Goal: Task Accomplishment & Management: Manage account settings

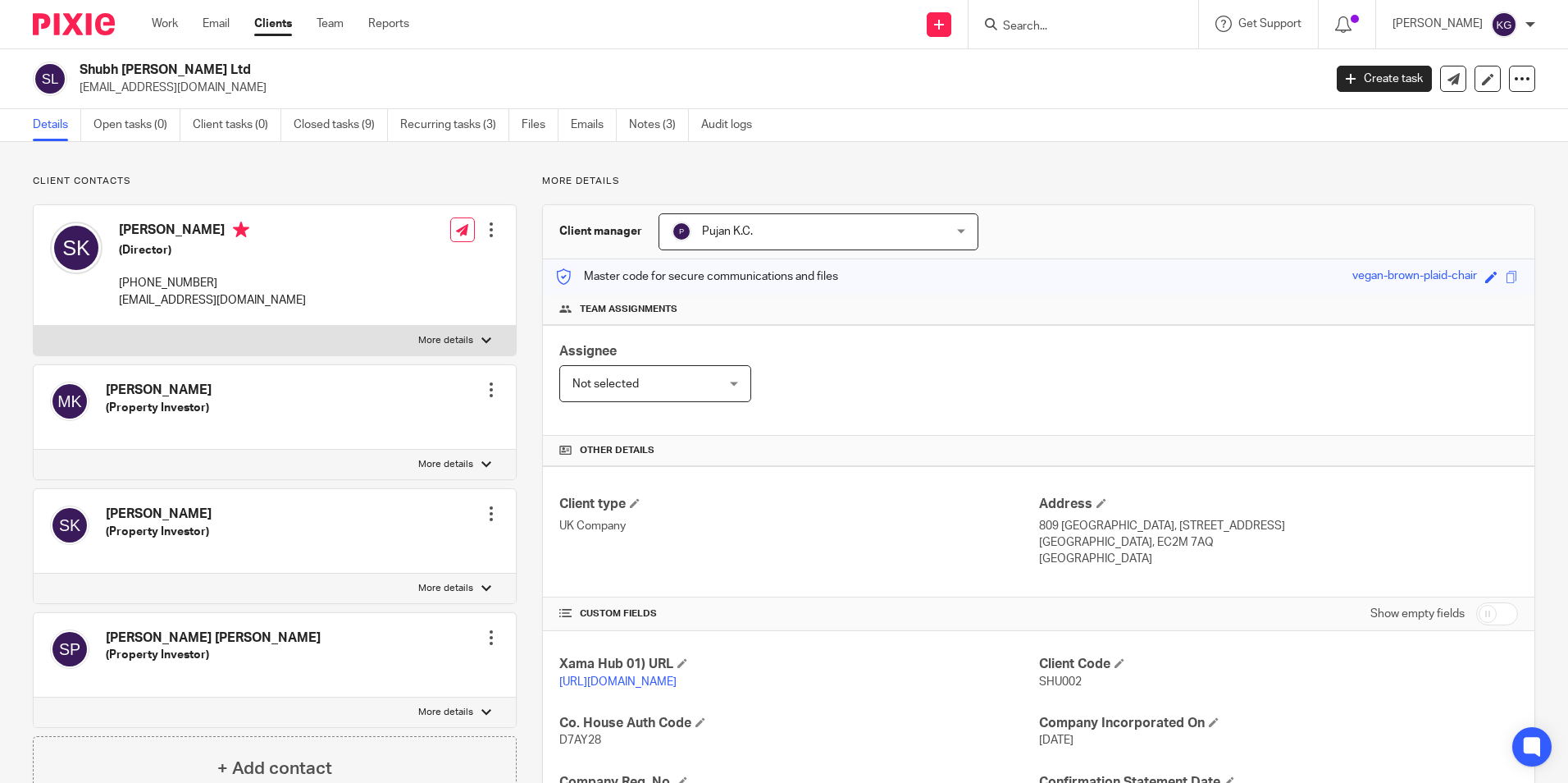
click at [1046, 26] on input "Search" at bounding box center [1074, 27] width 147 height 15
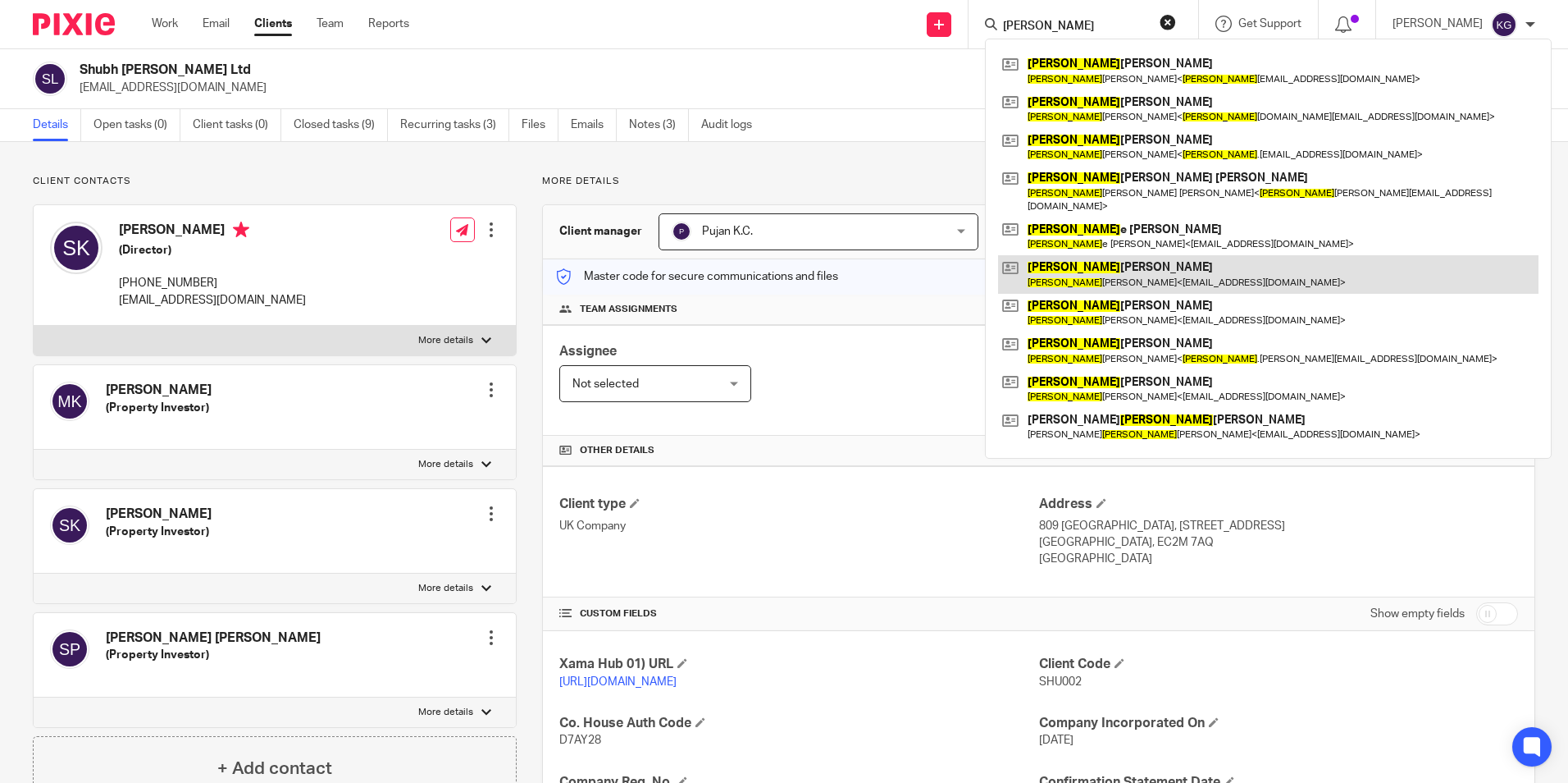
type input "simon"
click at [1115, 255] on link at bounding box center [1269, 274] width 541 height 37
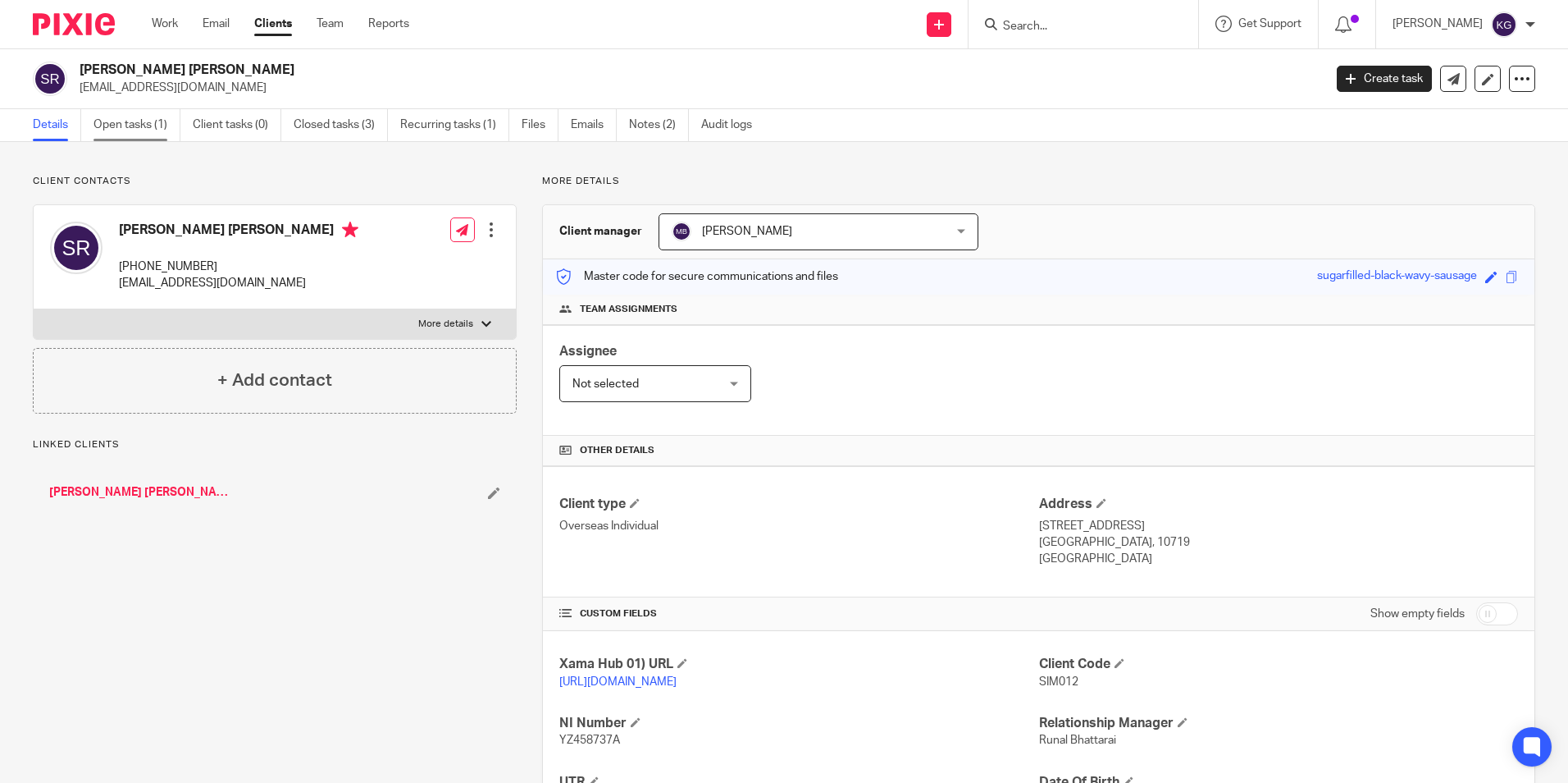
click at [136, 127] on link "Open tasks (1)" at bounding box center [137, 125] width 87 height 32
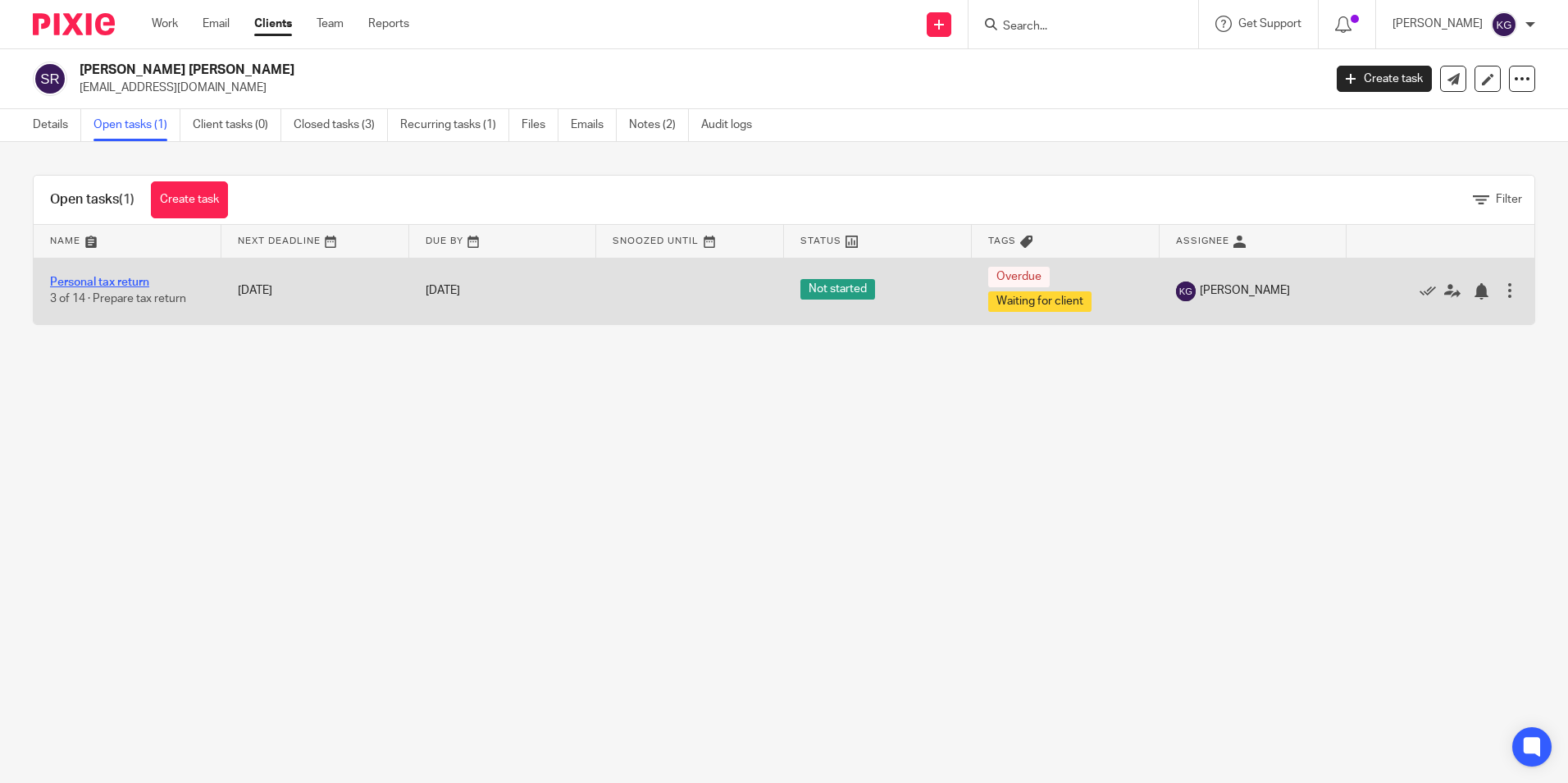
click at [130, 279] on link "Personal tax return" at bounding box center [99, 282] width 99 height 12
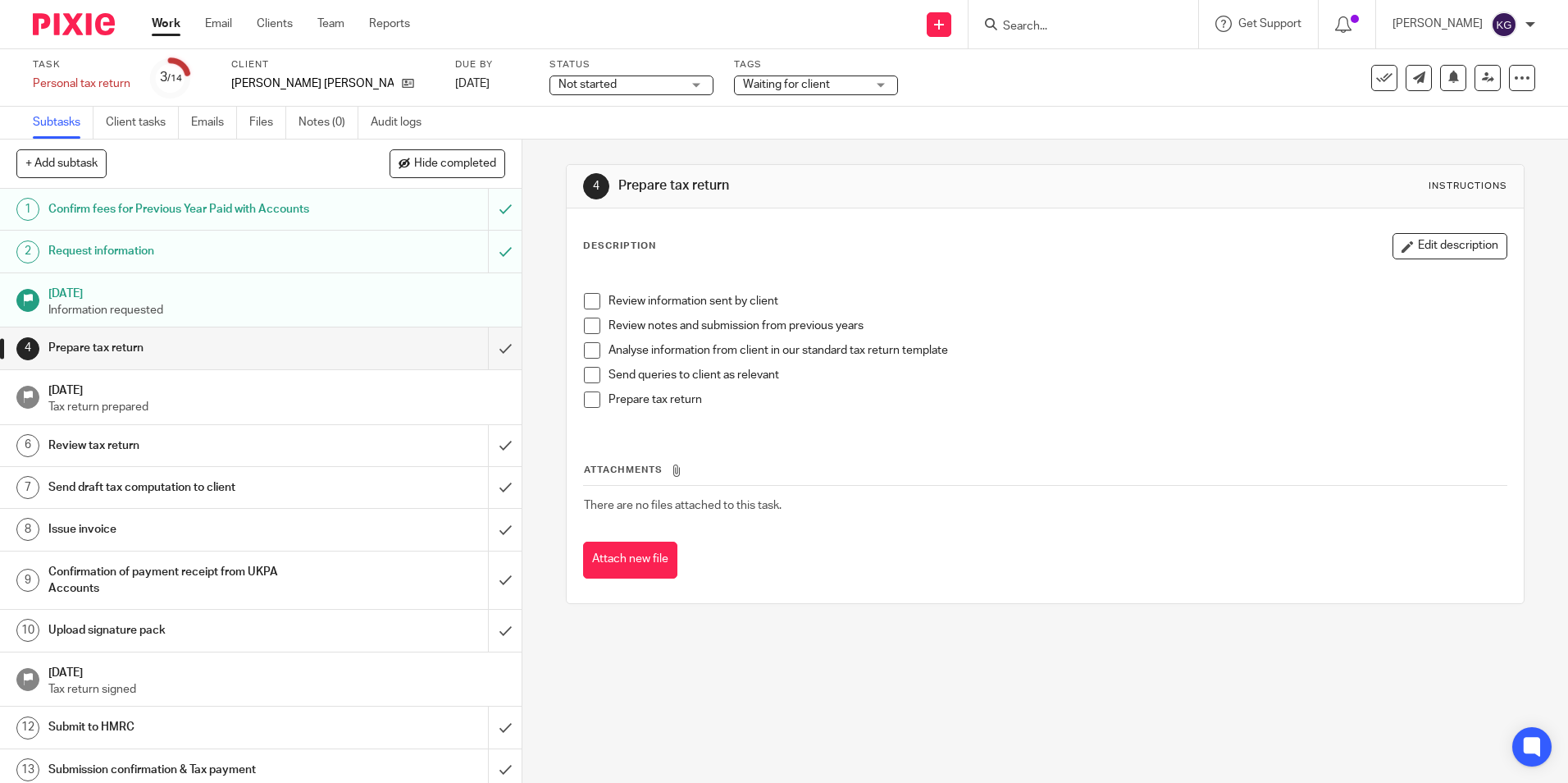
click at [779, 89] on span "Waiting for client" at bounding box center [786, 84] width 87 height 12
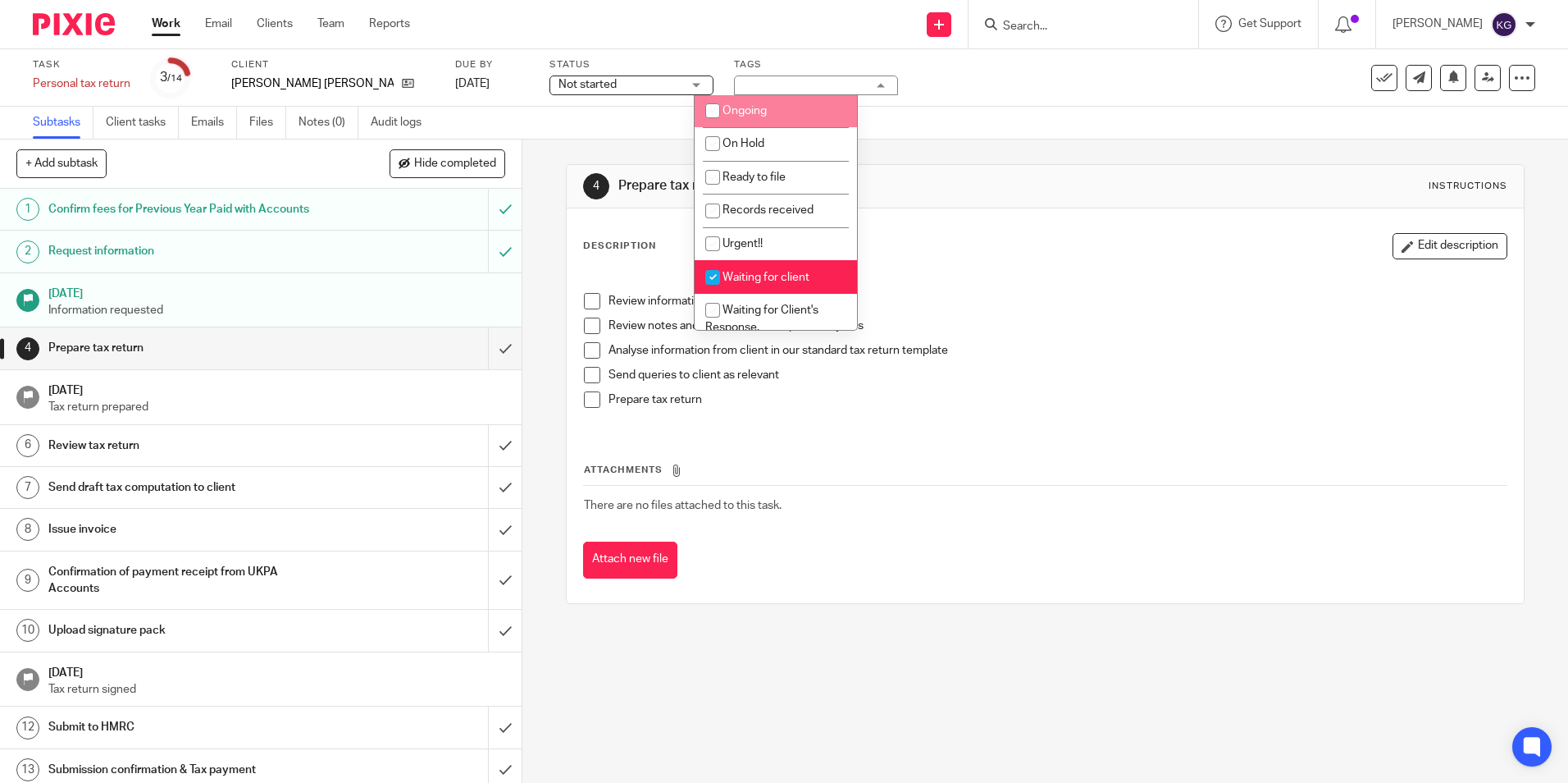
scroll to position [164, 0]
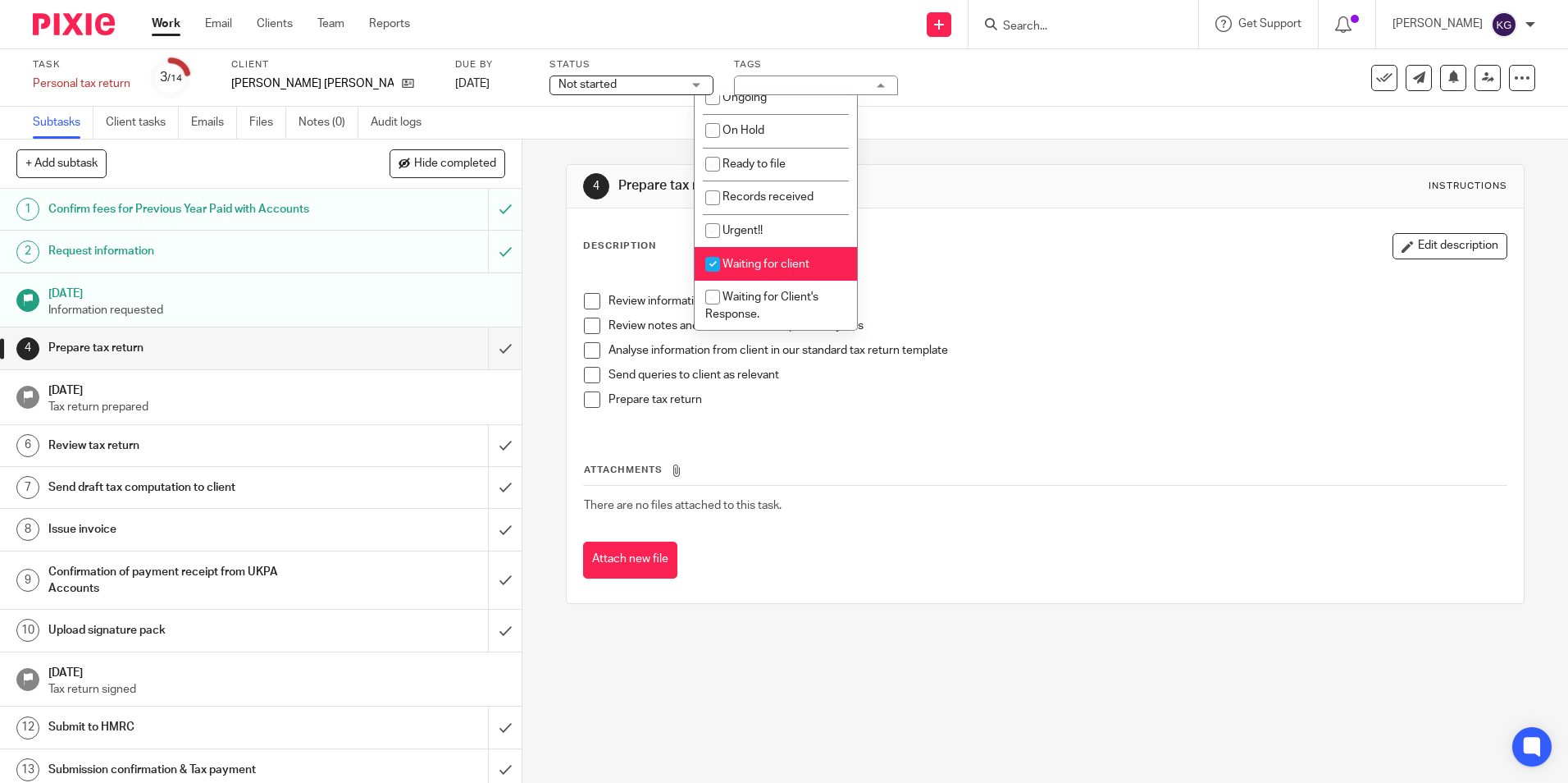
click at [788, 263] on span "Waiting for client" at bounding box center [766, 264] width 87 height 12
checkbox input "false"
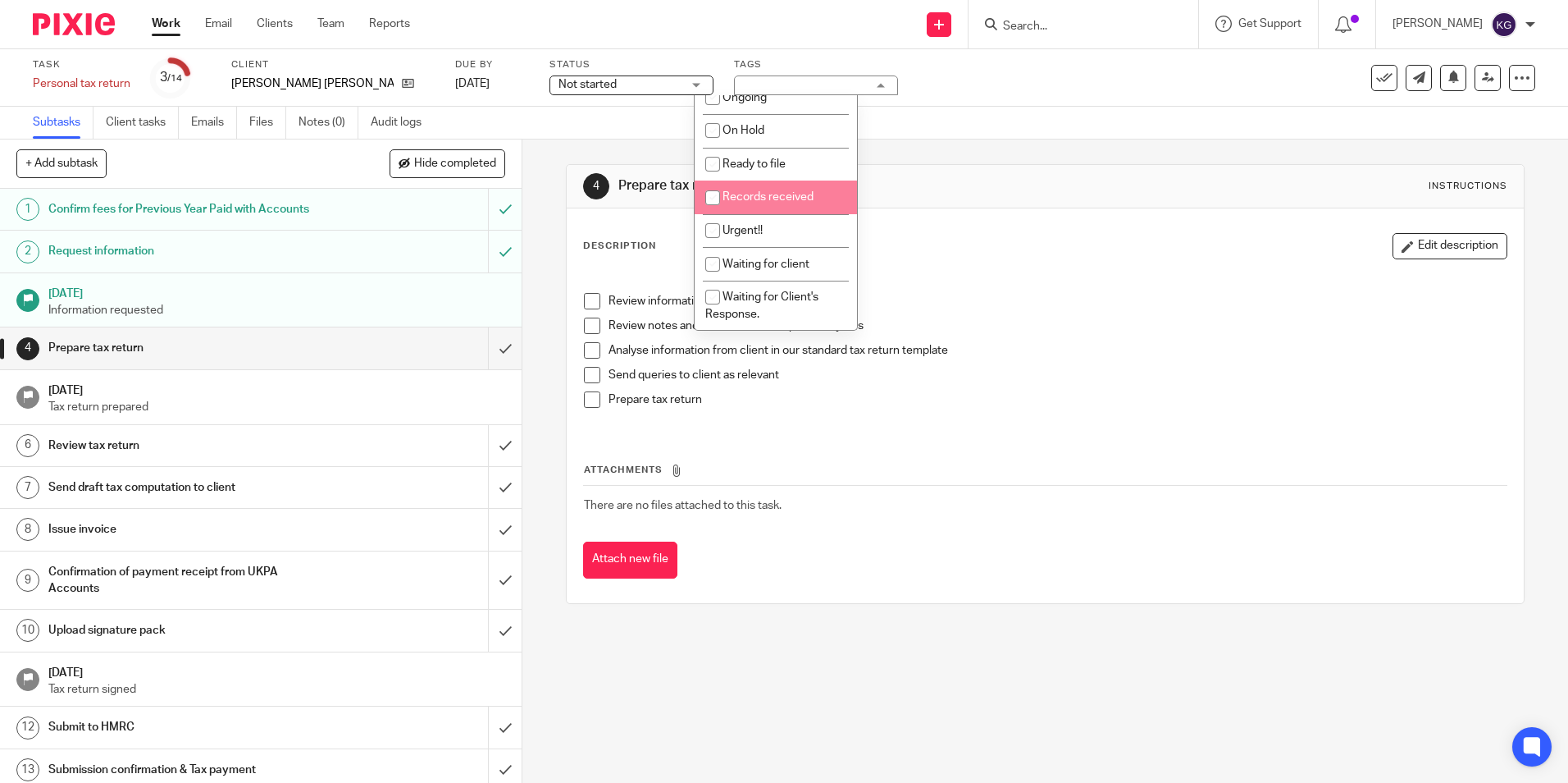
click at [780, 198] on span "Records received" at bounding box center [768, 196] width 91 height 12
checkbox input "true"
click at [908, 119] on div "Subtasks Client tasks Emails Files Notes (0) Audit logs" at bounding box center [784, 122] width 1568 height 33
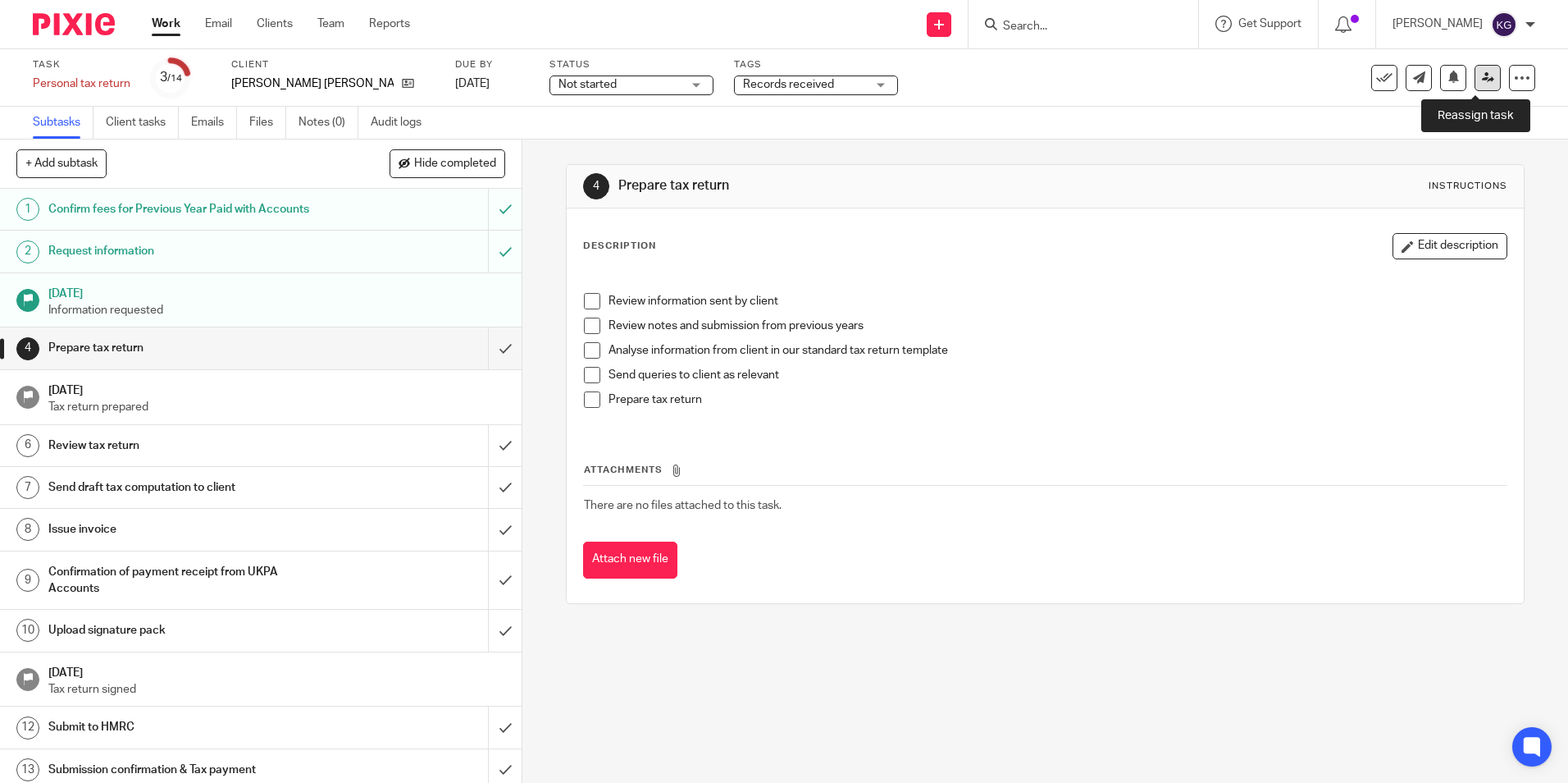
click at [1482, 82] on icon at bounding box center [1489, 78] width 12 height 12
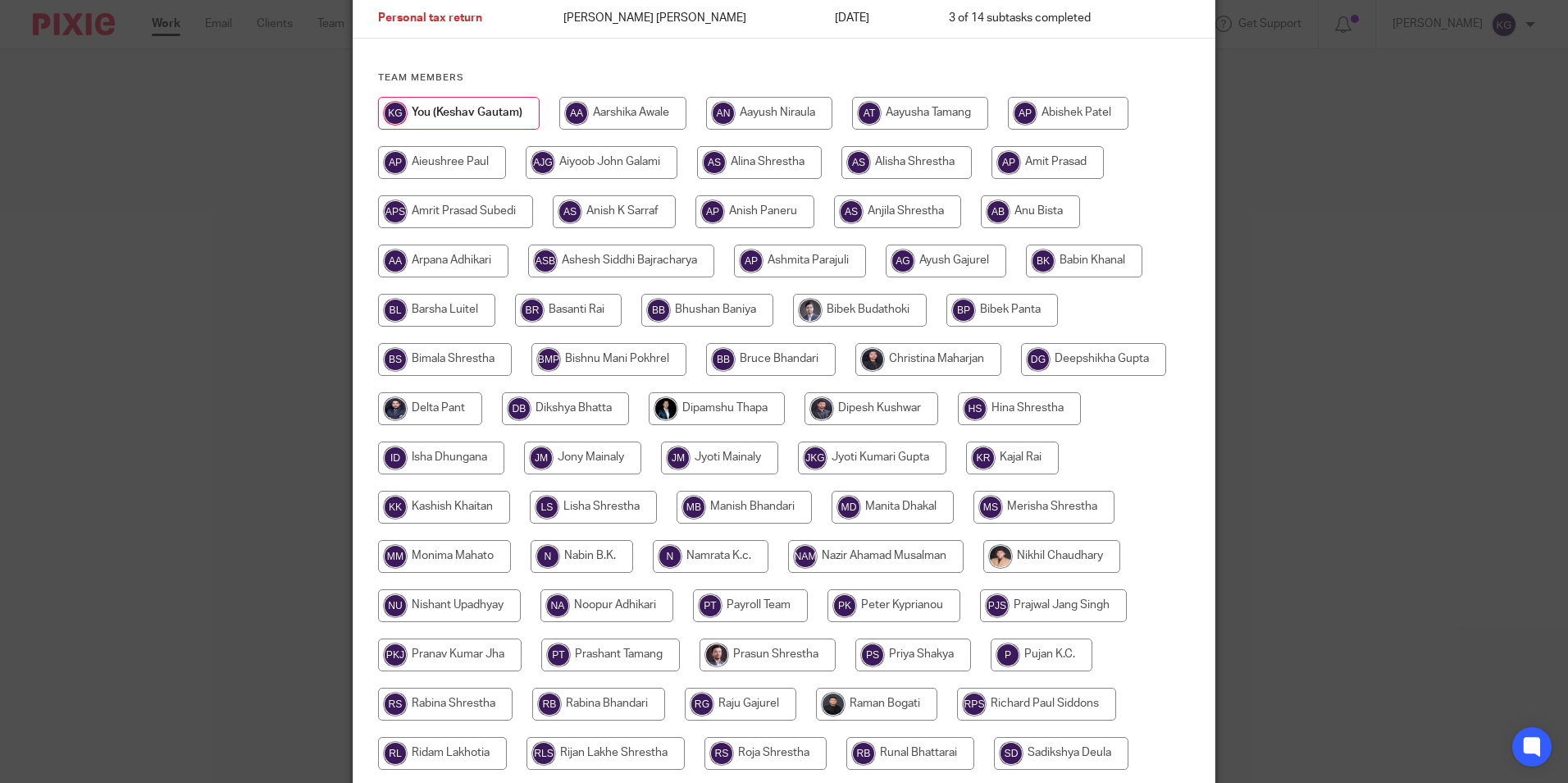
scroll to position [164, 0]
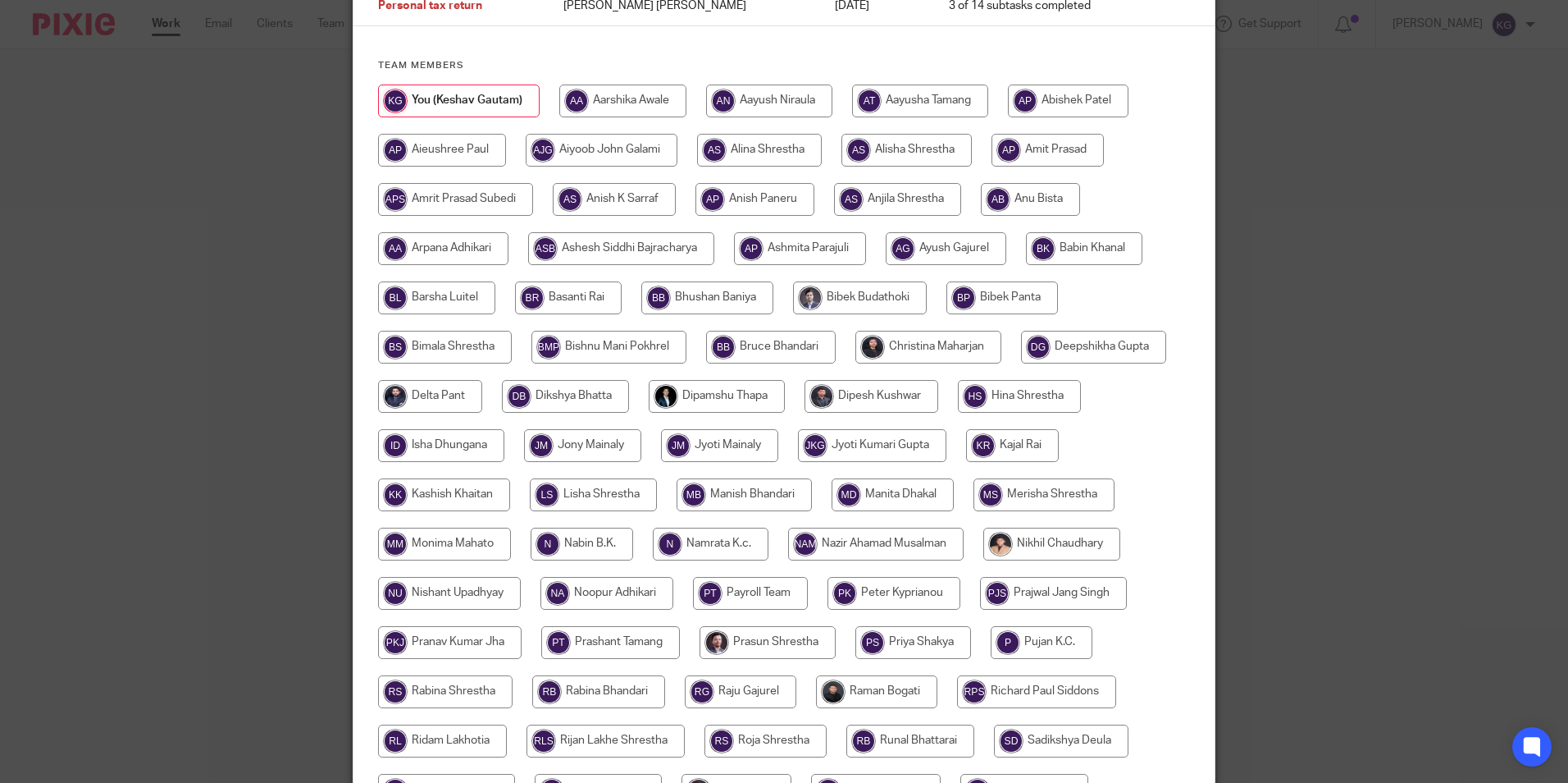
click at [781, 497] on input "radio" at bounding box center [744, 495] width 136 height 33
radio input "true"
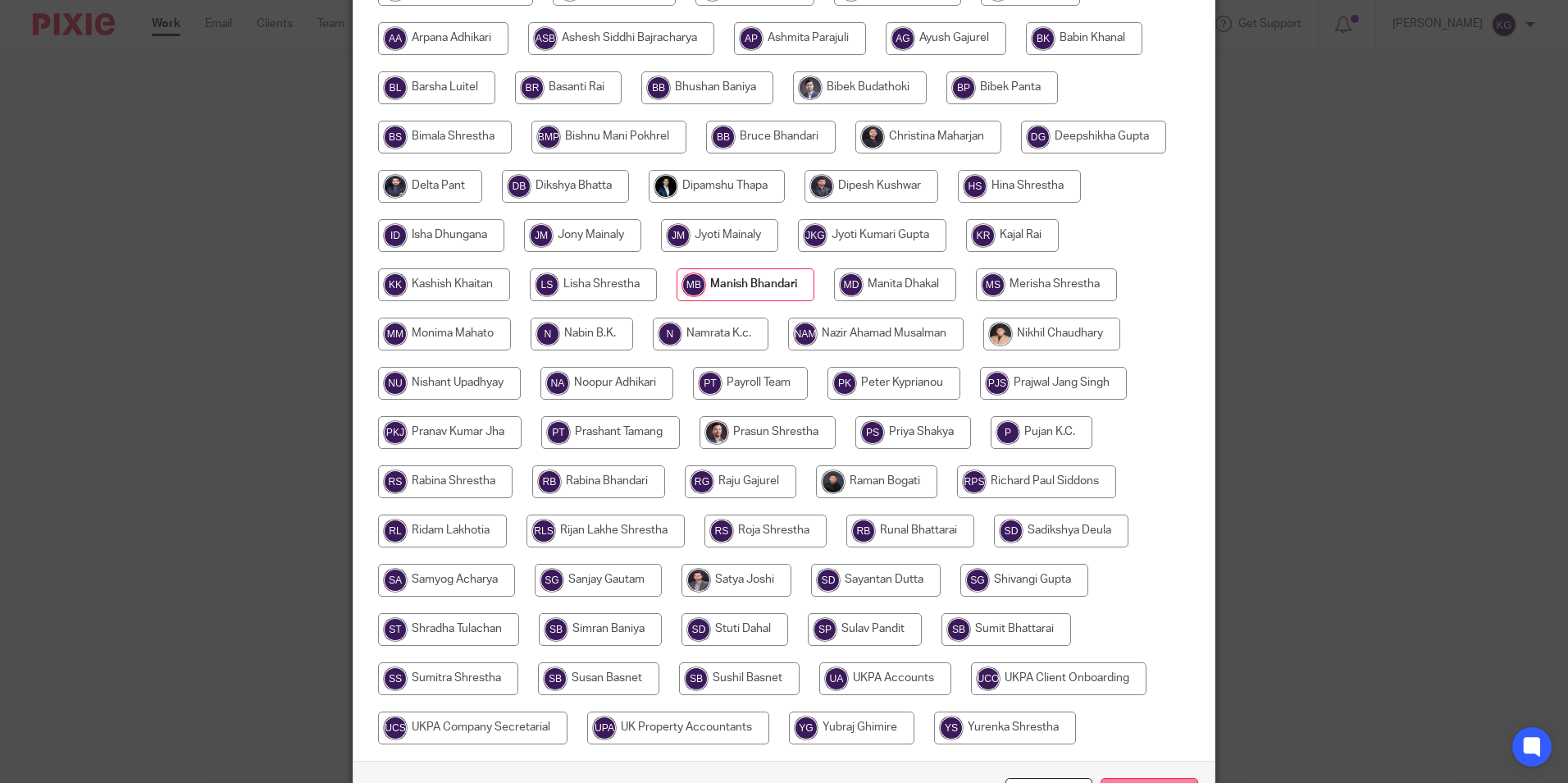
scroll to position [487, 0]
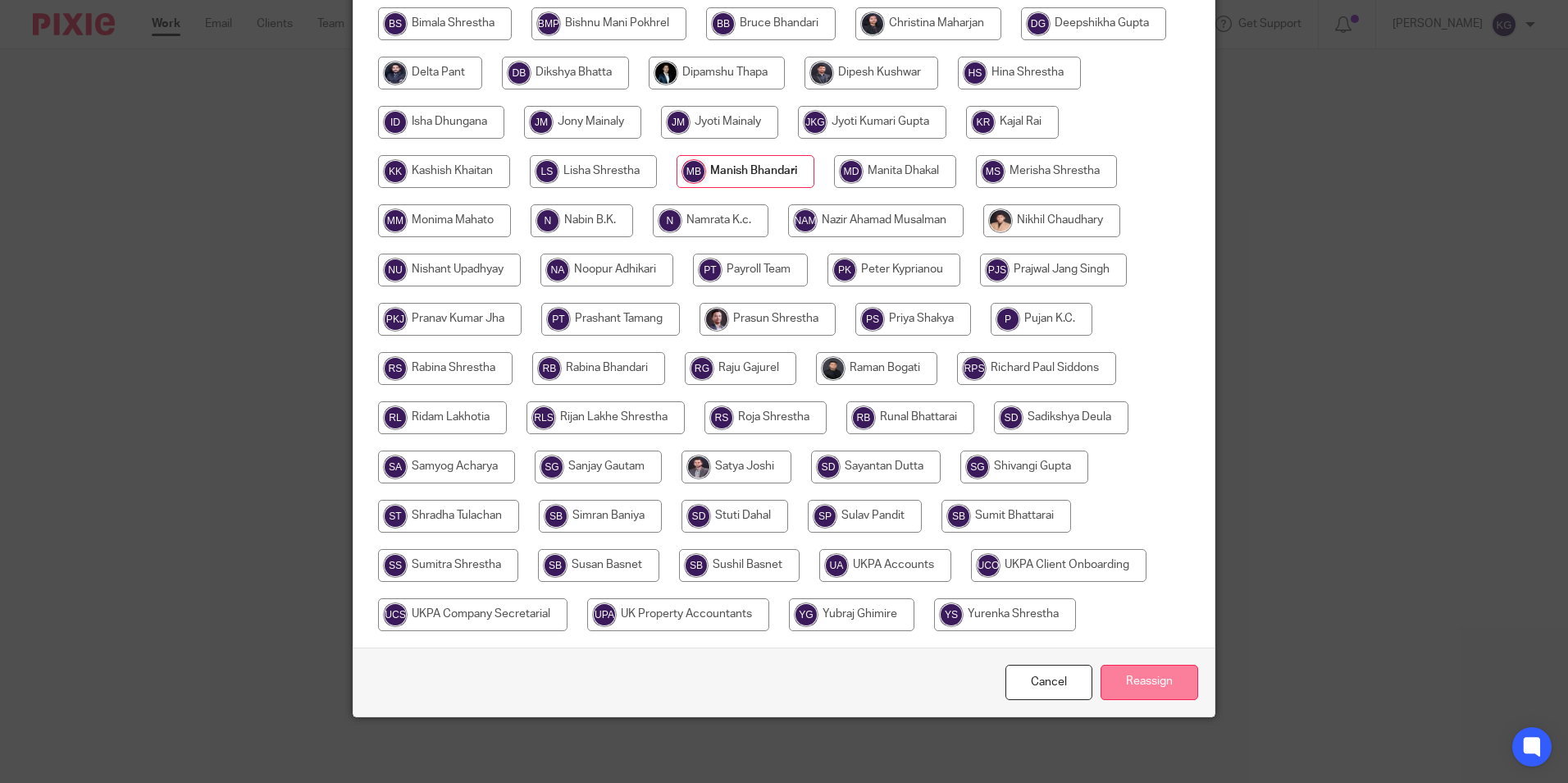
click at [1184, 672] on input "Reassign" at bounding box center [1149, 682] width 97 height 36
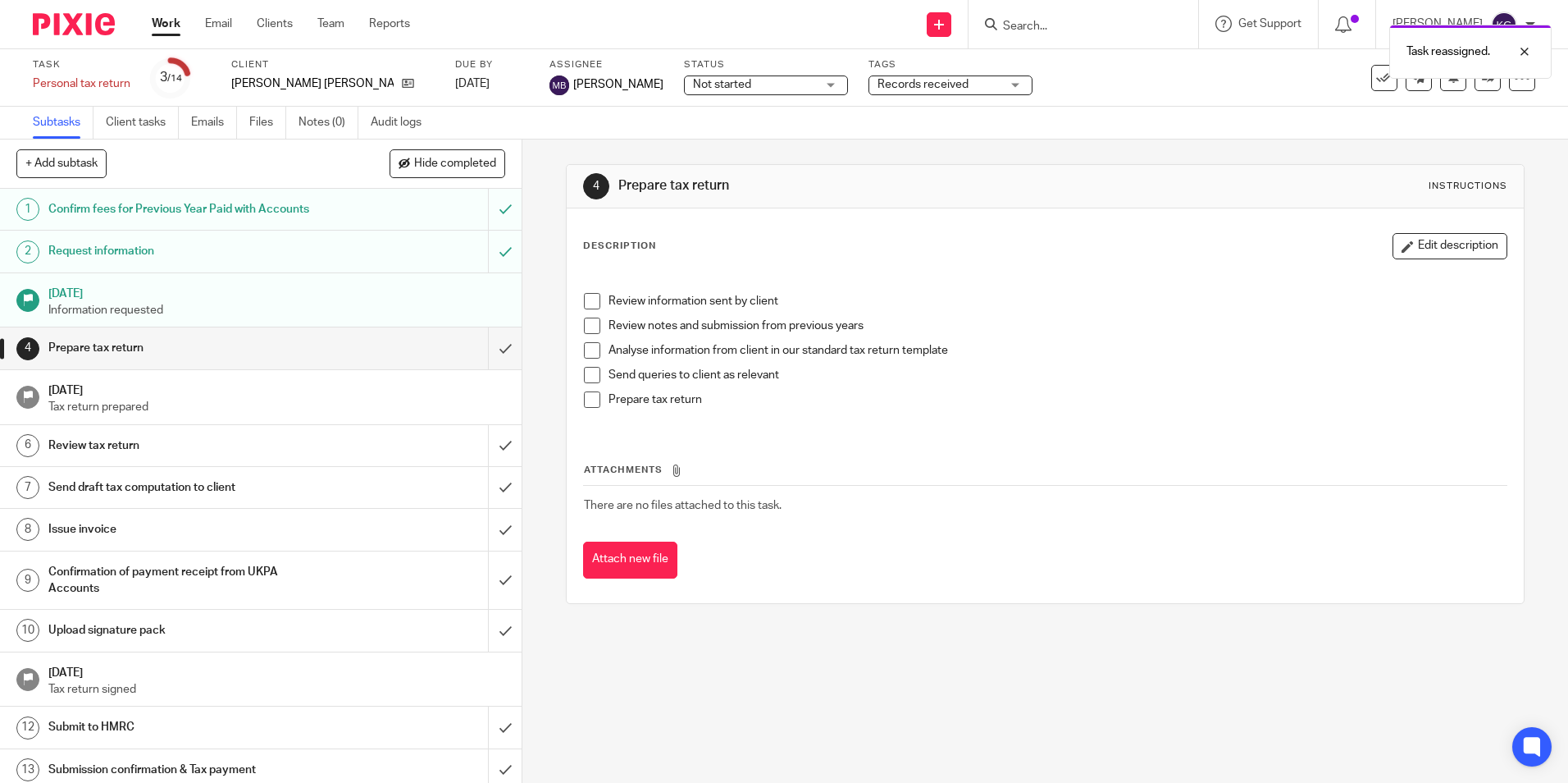
click at [1088, 23] on div "Task reassigned." at bounding box center [1168, 47] width 767 height 62
click at [1090, 28] on input "Search" at bounding box center [1074, 27] width 147 height 15
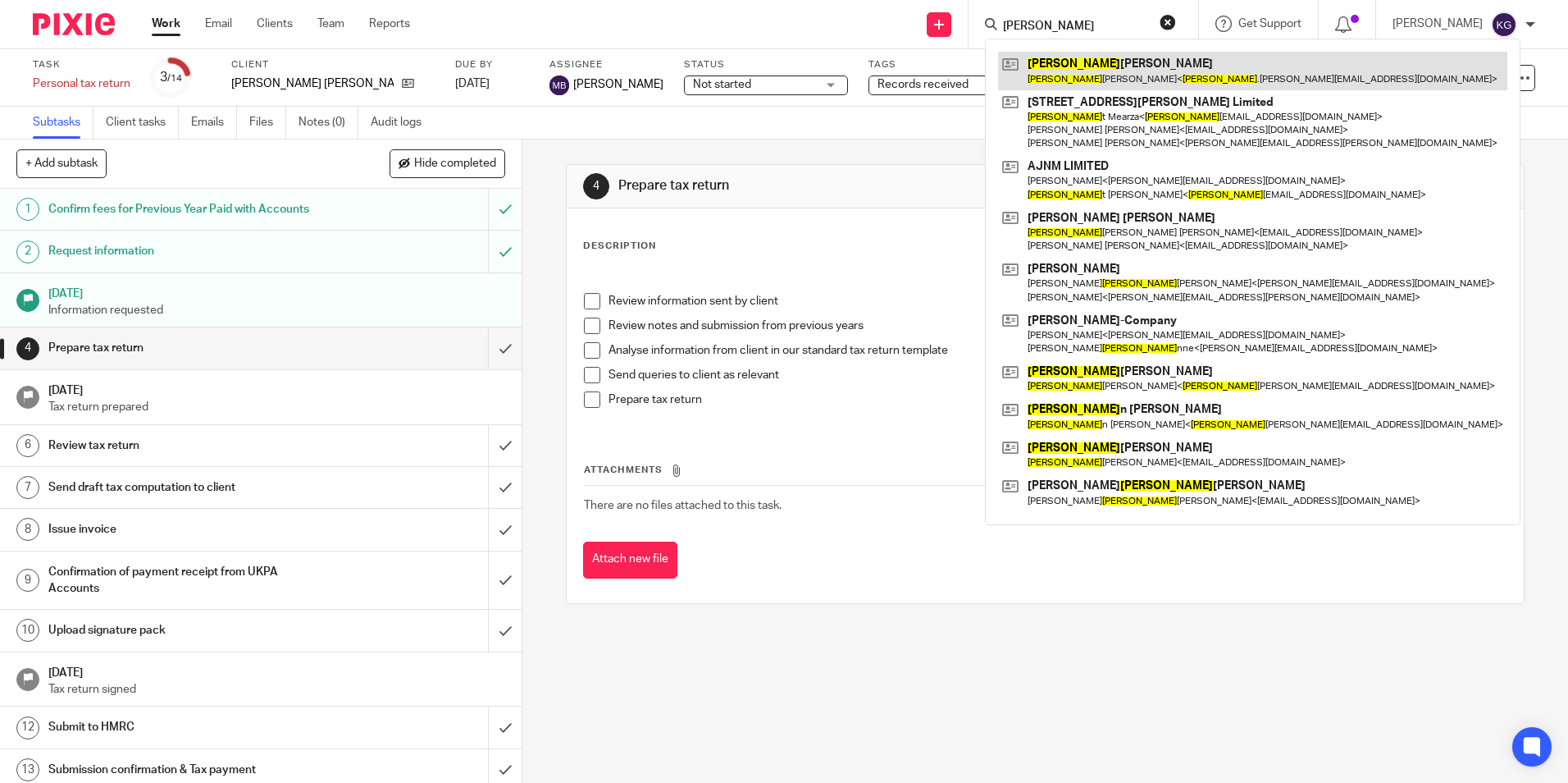
type input "[PERSON_NAME]"
click at [1087, 54] on link at bounding box center [1253, 71] width 510 height 37
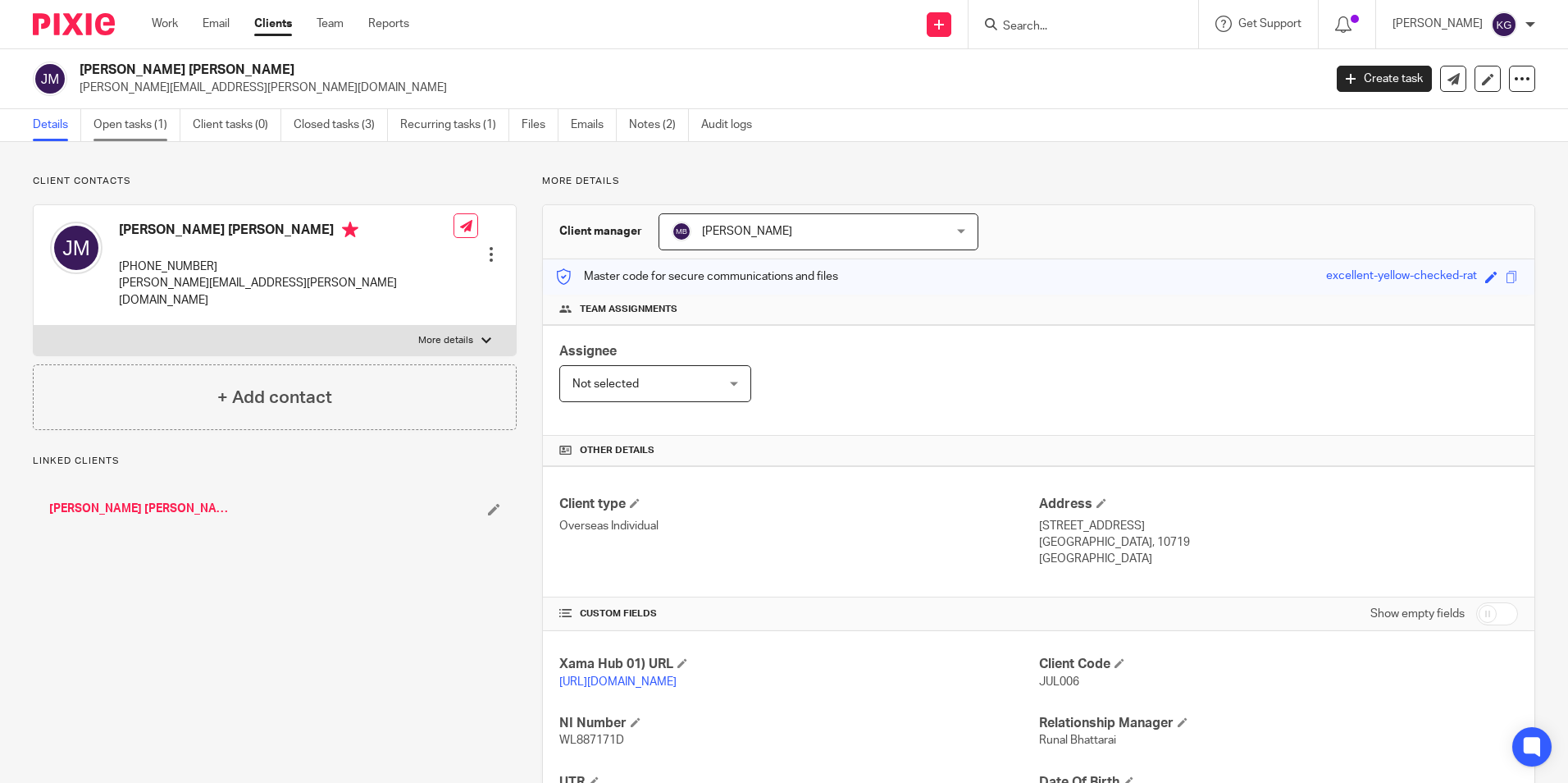
click at [137, 121] on link "Open tasks (1)" at bounding box center [137, 125] width 87 height 32
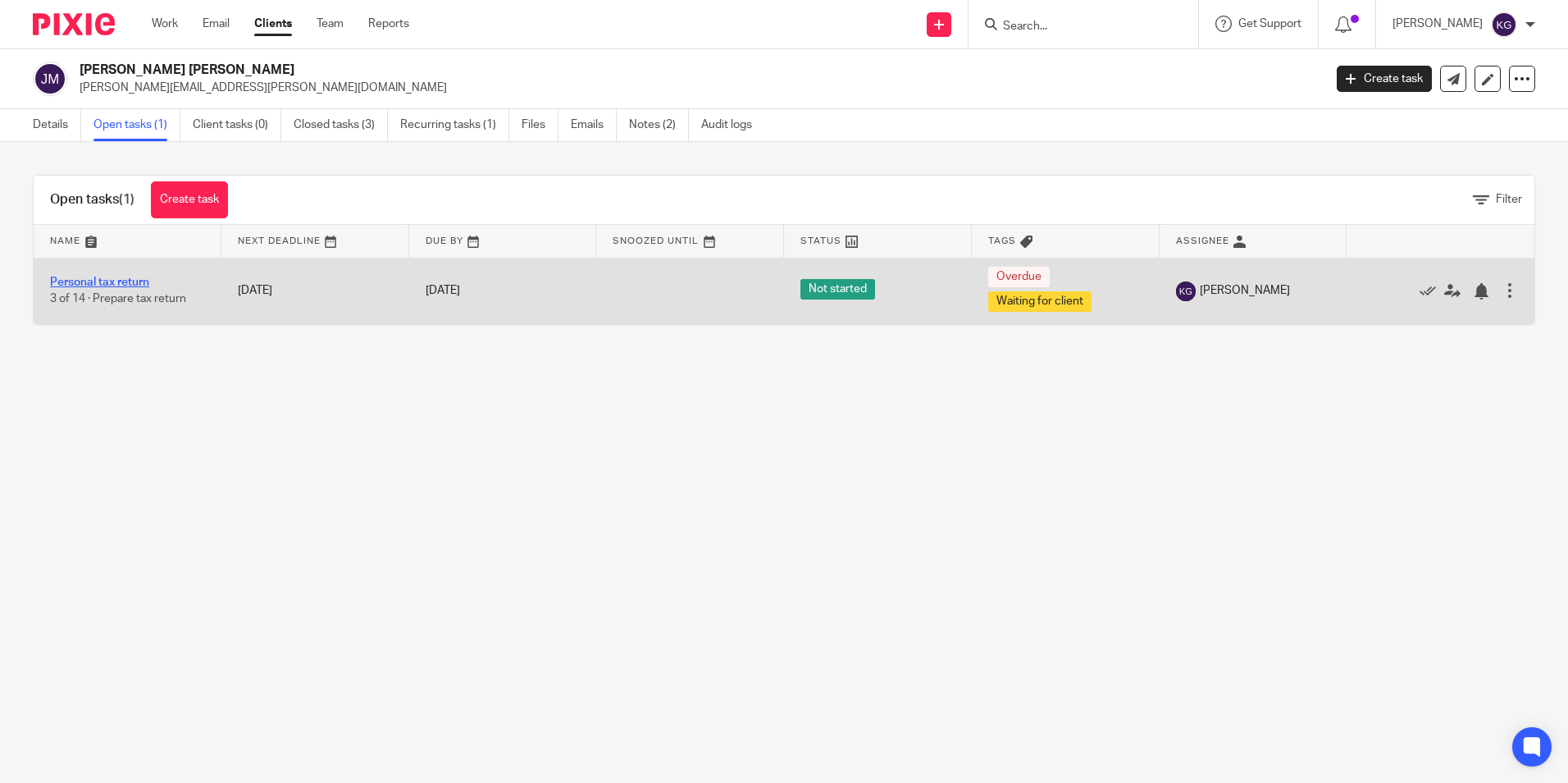
drag, startPoint x: 69, startPoint y: 279, endPoint x: 78, endPoint y: 279, distance: 9.0
click at [70, 279] on link "Personal tax return" at bounding box center [99, 282] width 99 height 12
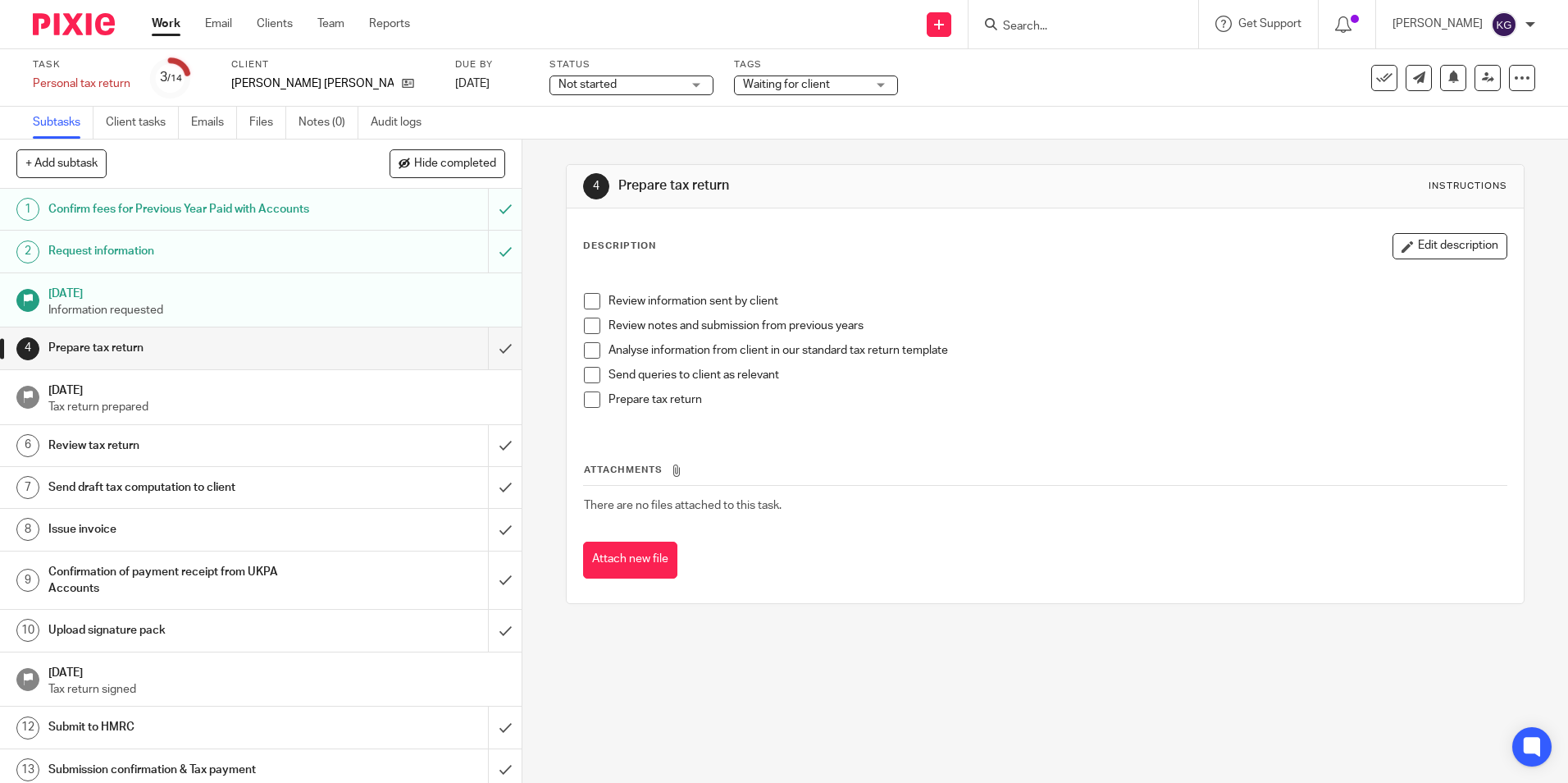
click at [816, 89] on span "Waiting for client" at bounding box center [805, 84] width 123 height 17
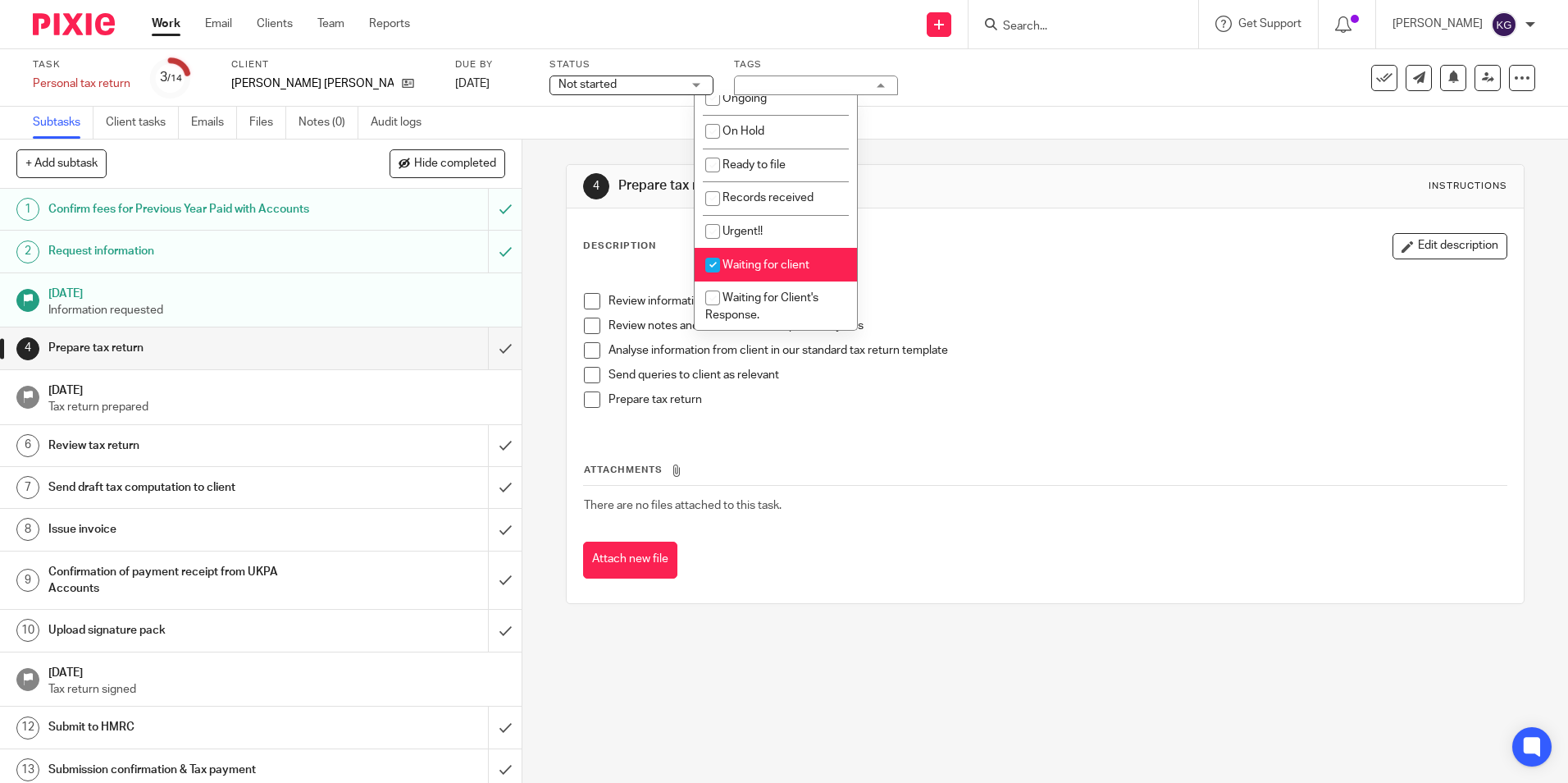
scroll to position [164, 0]
click at [773, 257] on li "Waiting for client" at bounding box center [776, 264] width 162 height 34
checkbox input "false"
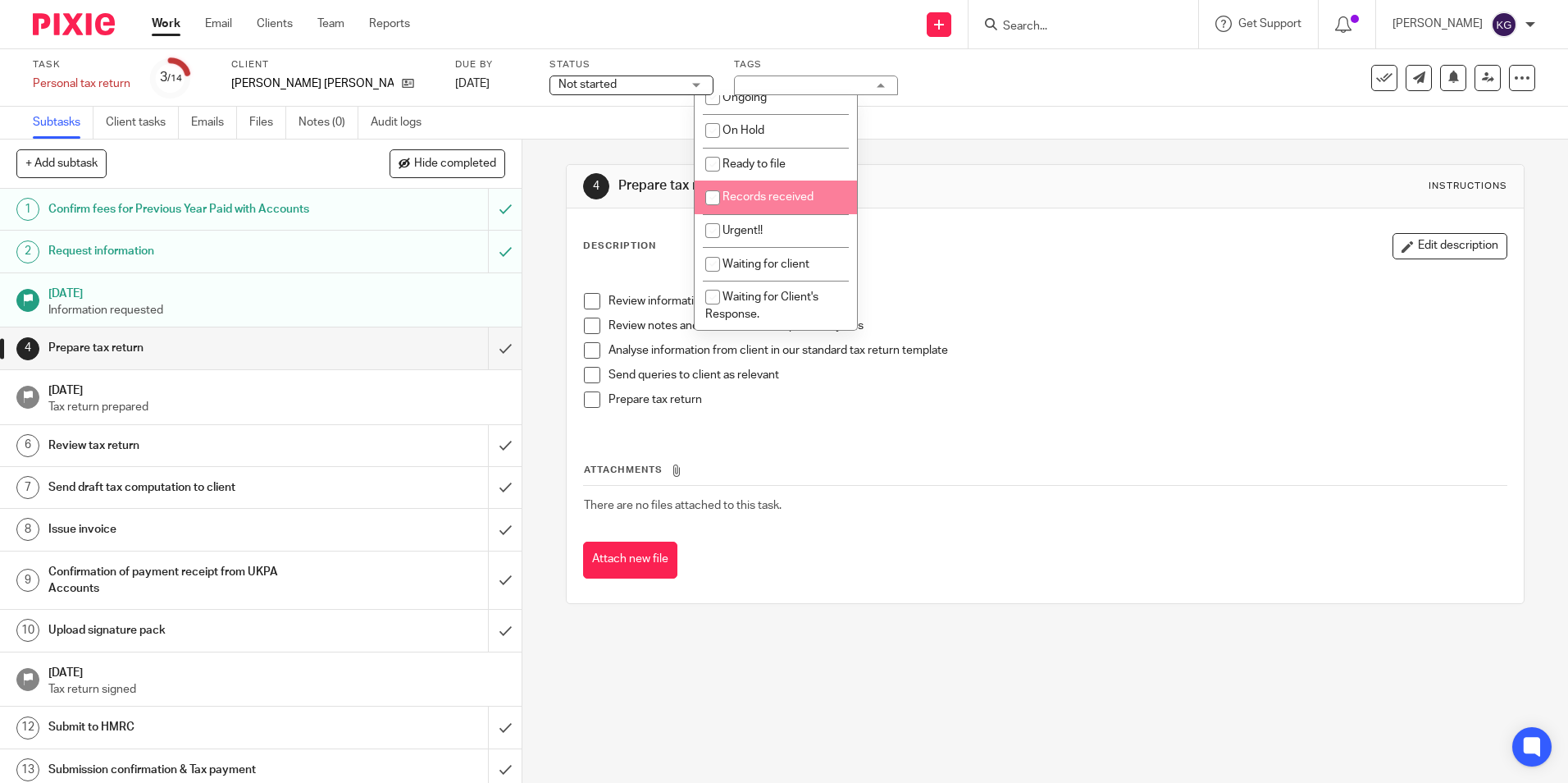
click at [795, 188] on li "Records received" at bounding box center [776, 197] width 162 height 34
checkbox input "true"
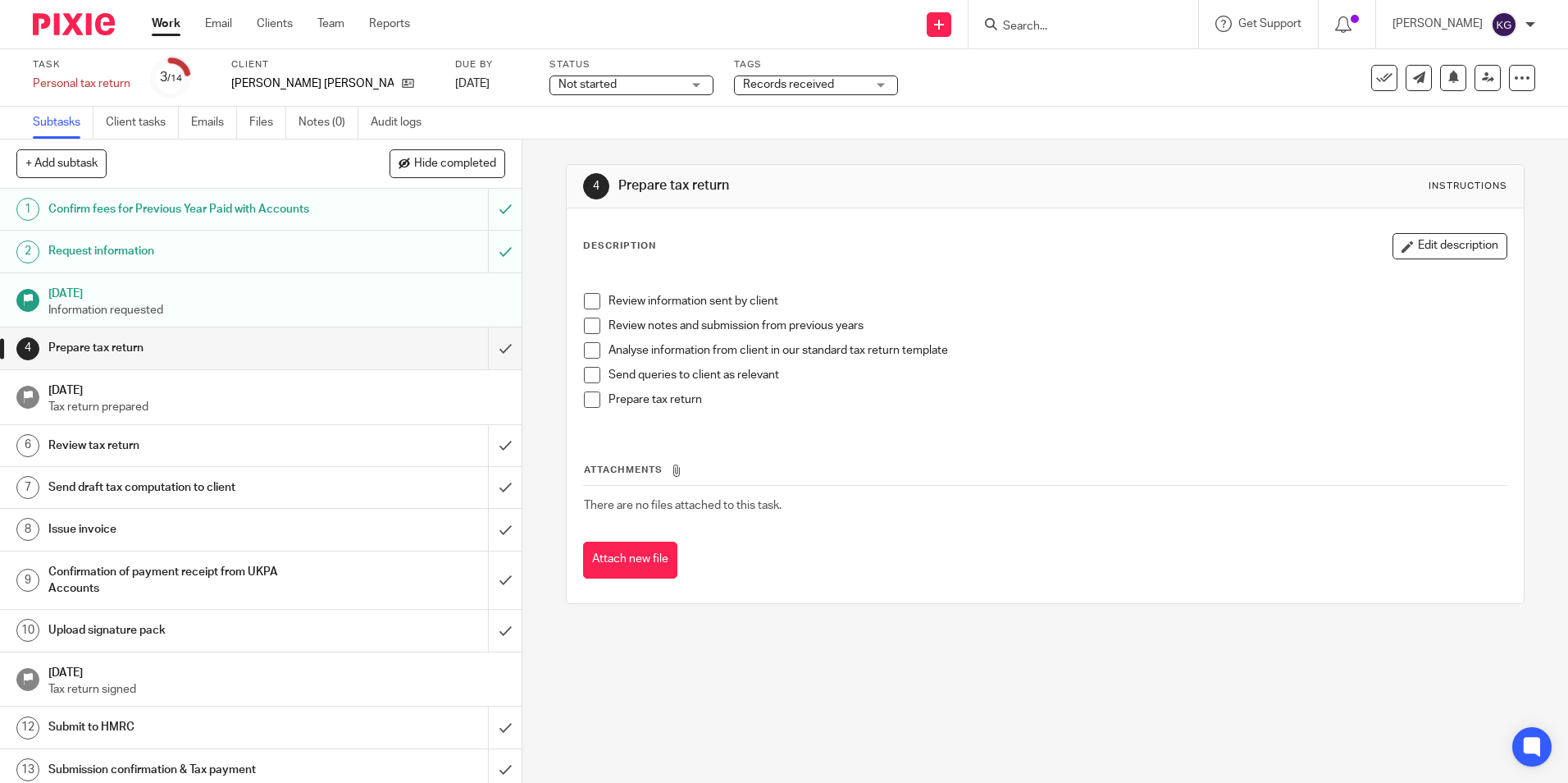
click at [942, 135] on div "Subtasks Client tasks Emails Files Notes (0) Audit logs" at bounding box center [784, 122] width 1568 height 33
click at [1482, 81] on link at bounding box center [1487, 78] width 26 height 26
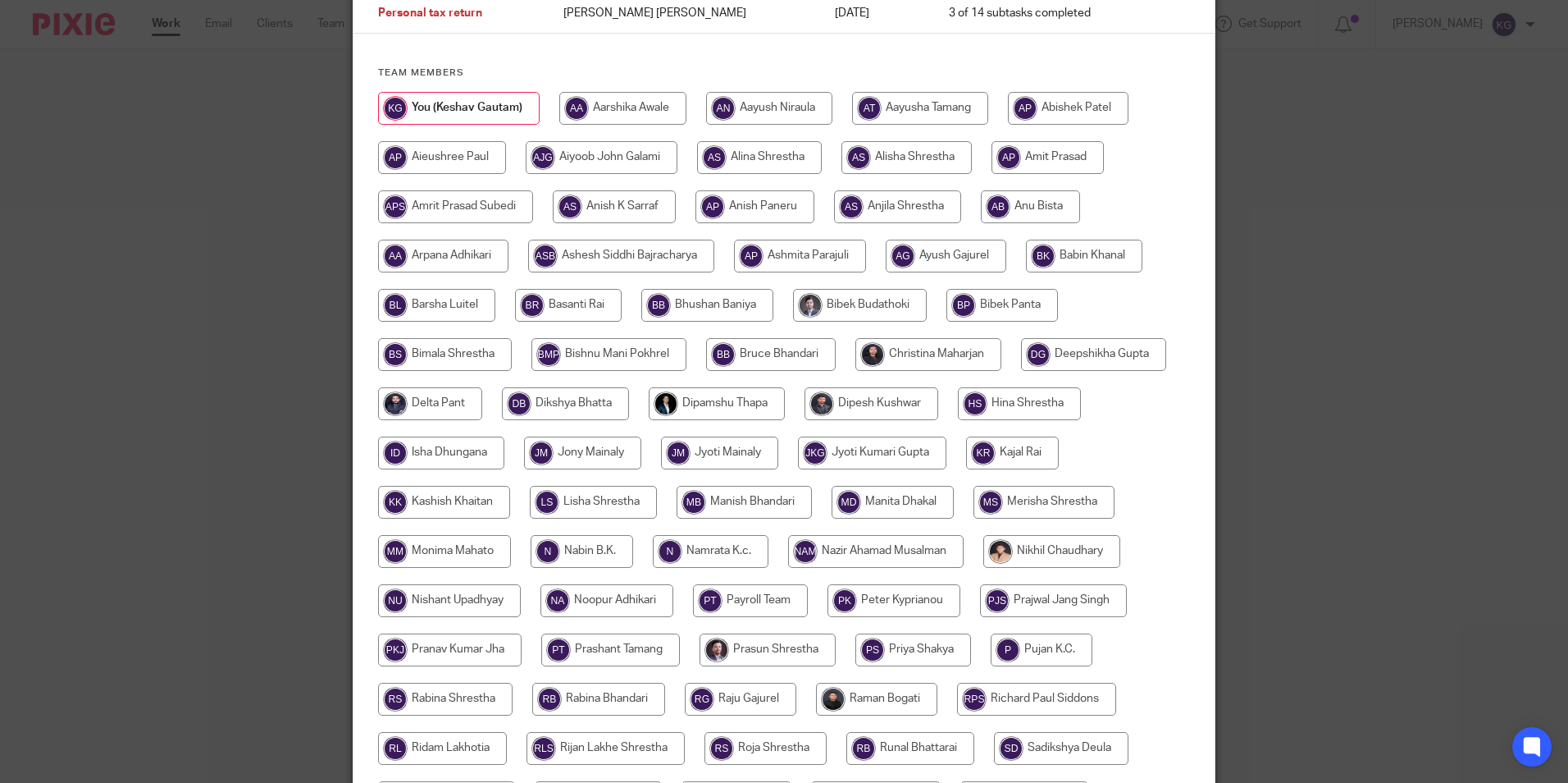
scroll to position [329, 0]
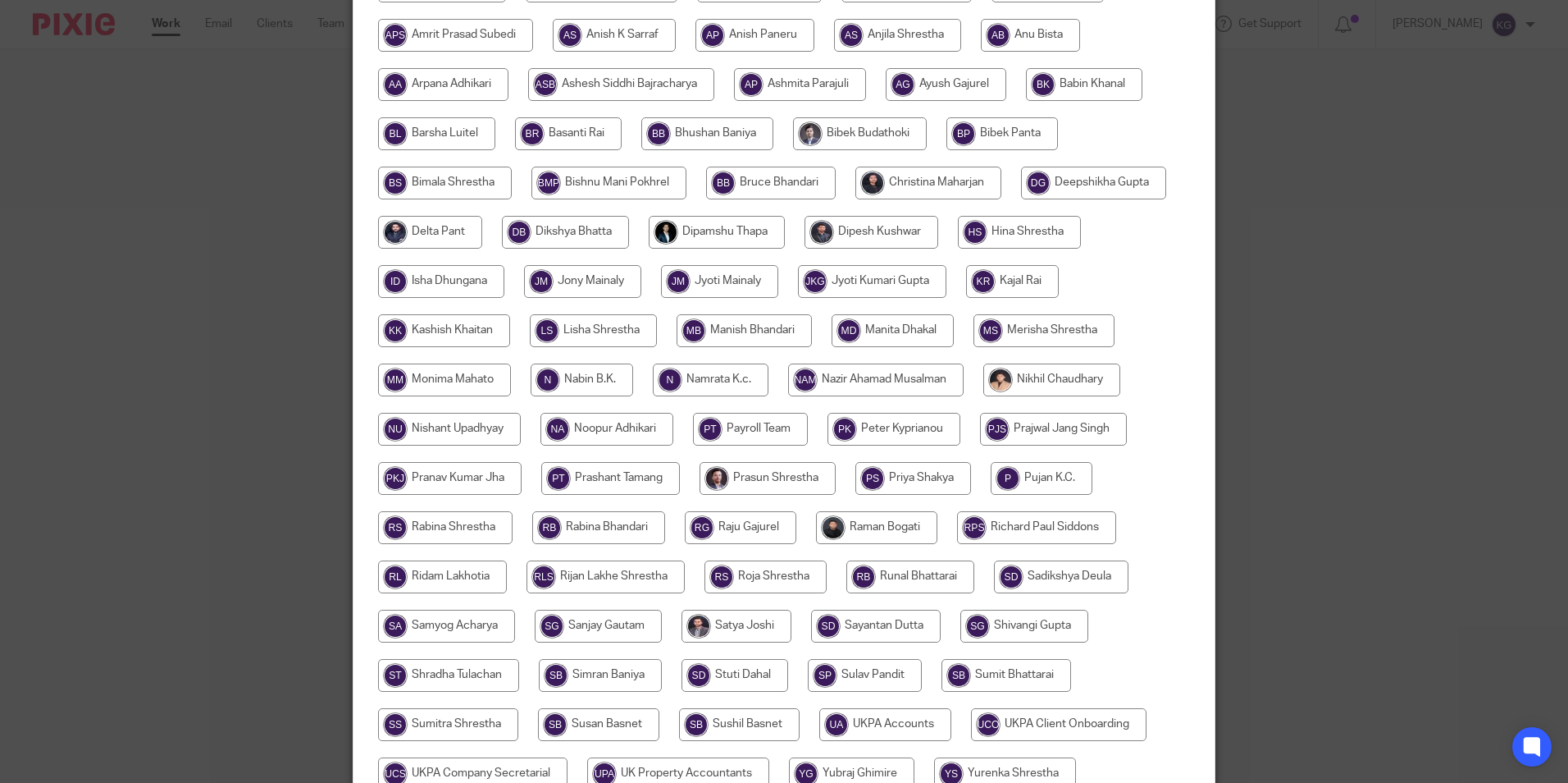
click at [758, 337] on input "radio" at bounding box center [744, 330] width 136 height 33
radio input "true"
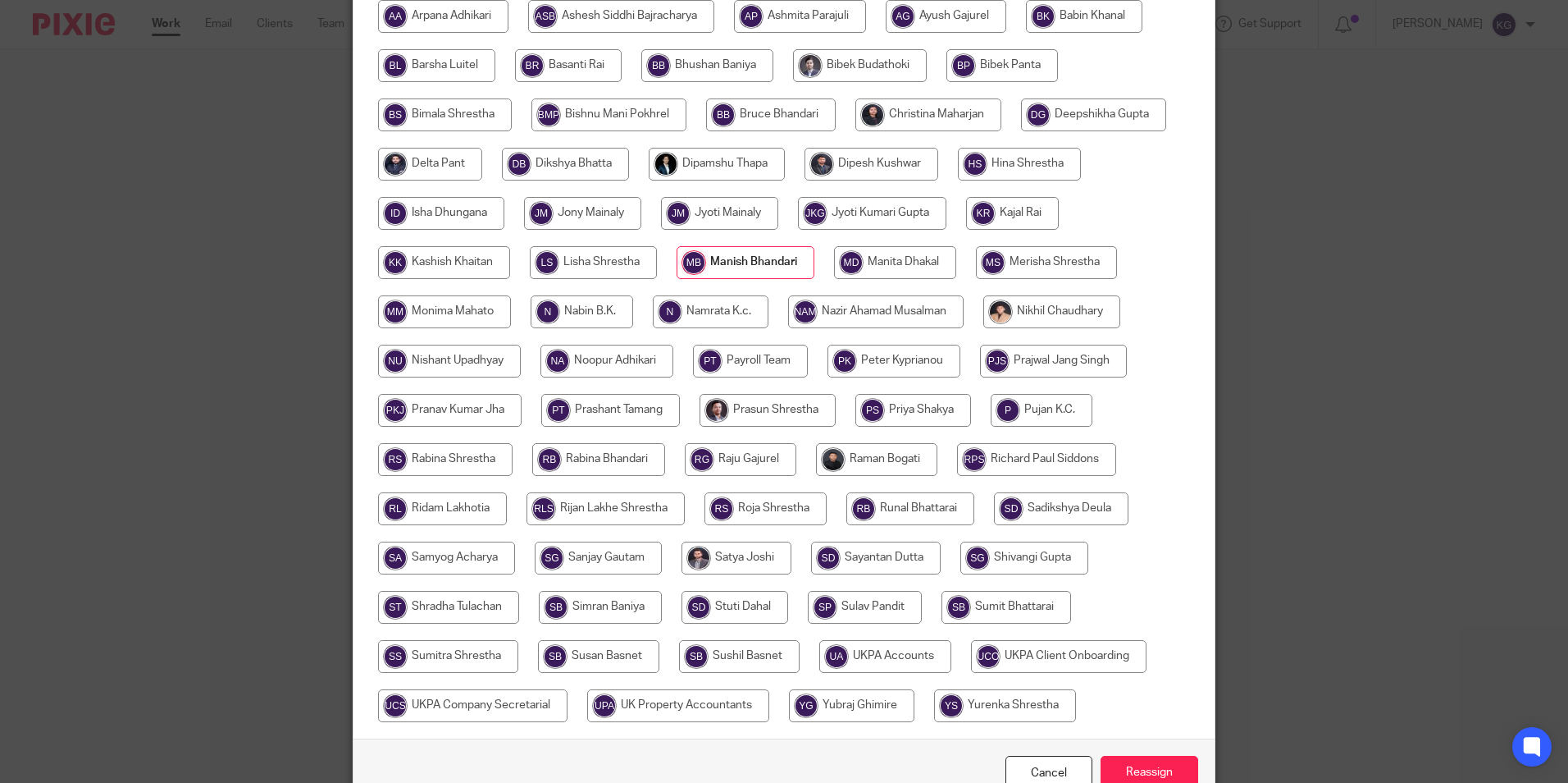
scroll to position [487, 0]
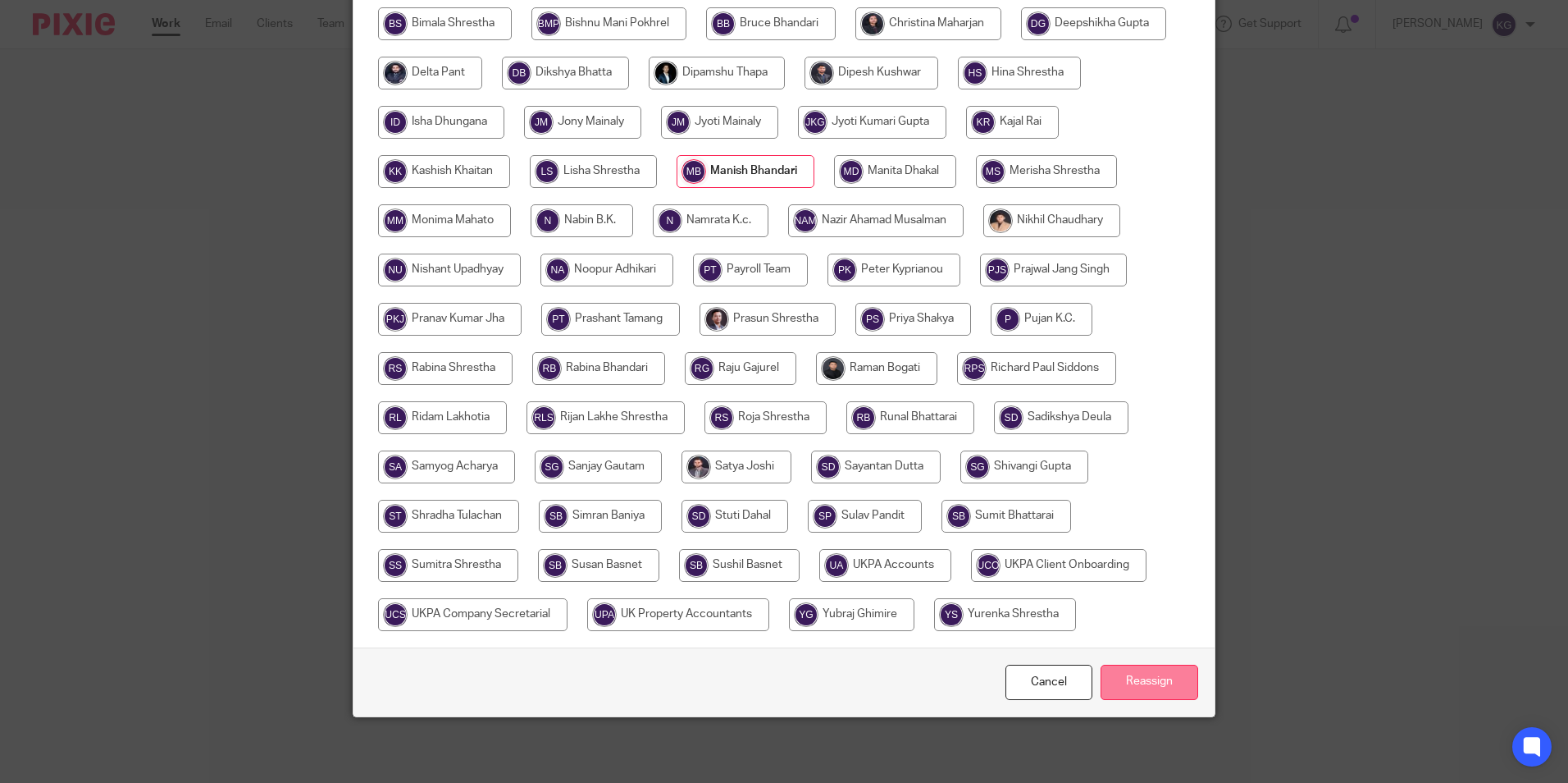
click at [1171, 676] on input "Reassign" at bounding box center [1149, 682] width 97 height 36
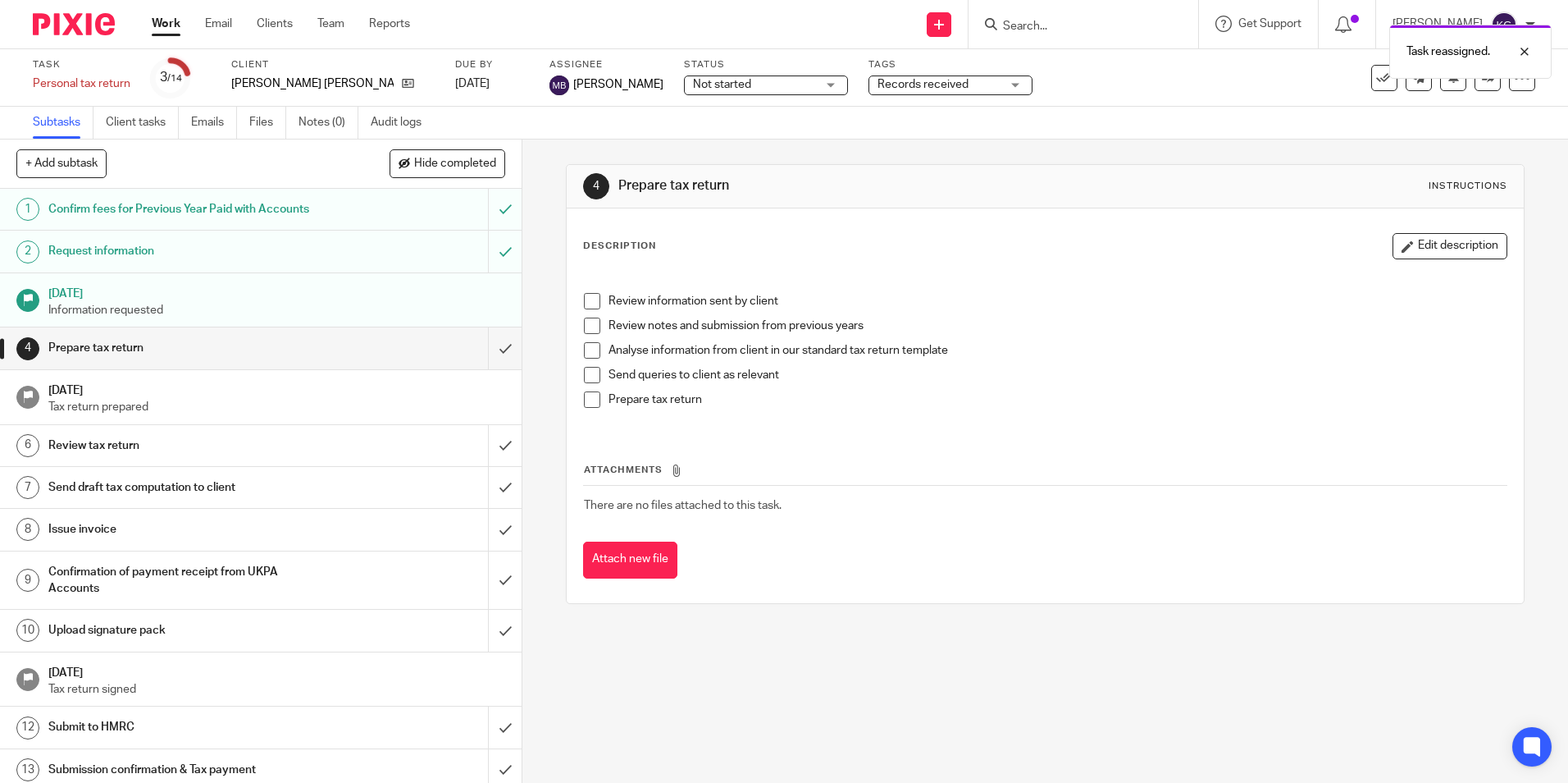
click at [82, 23] on img at bounding box center [74, 24] width 82 height 22
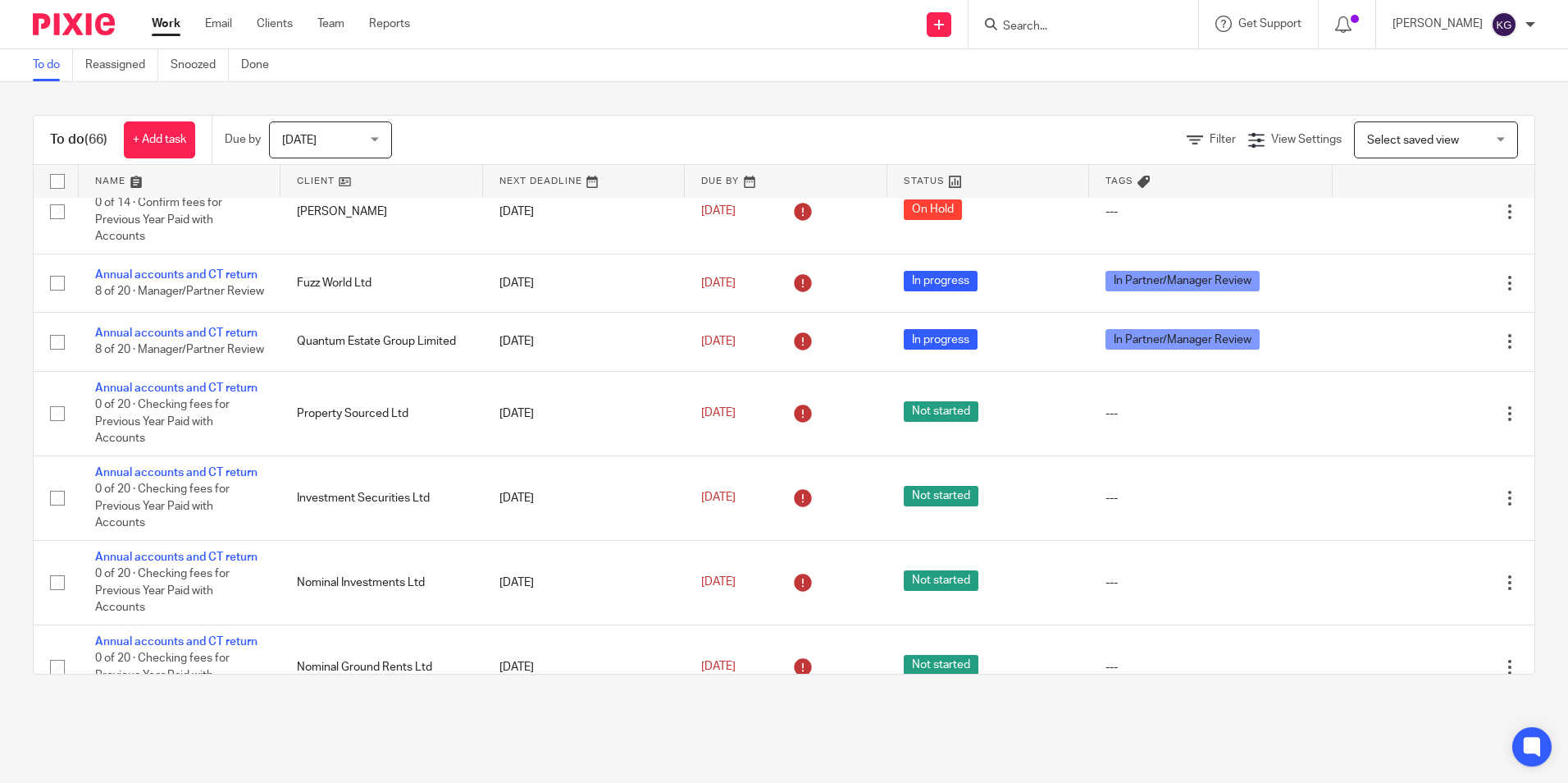
scroll to position [3611, 0]
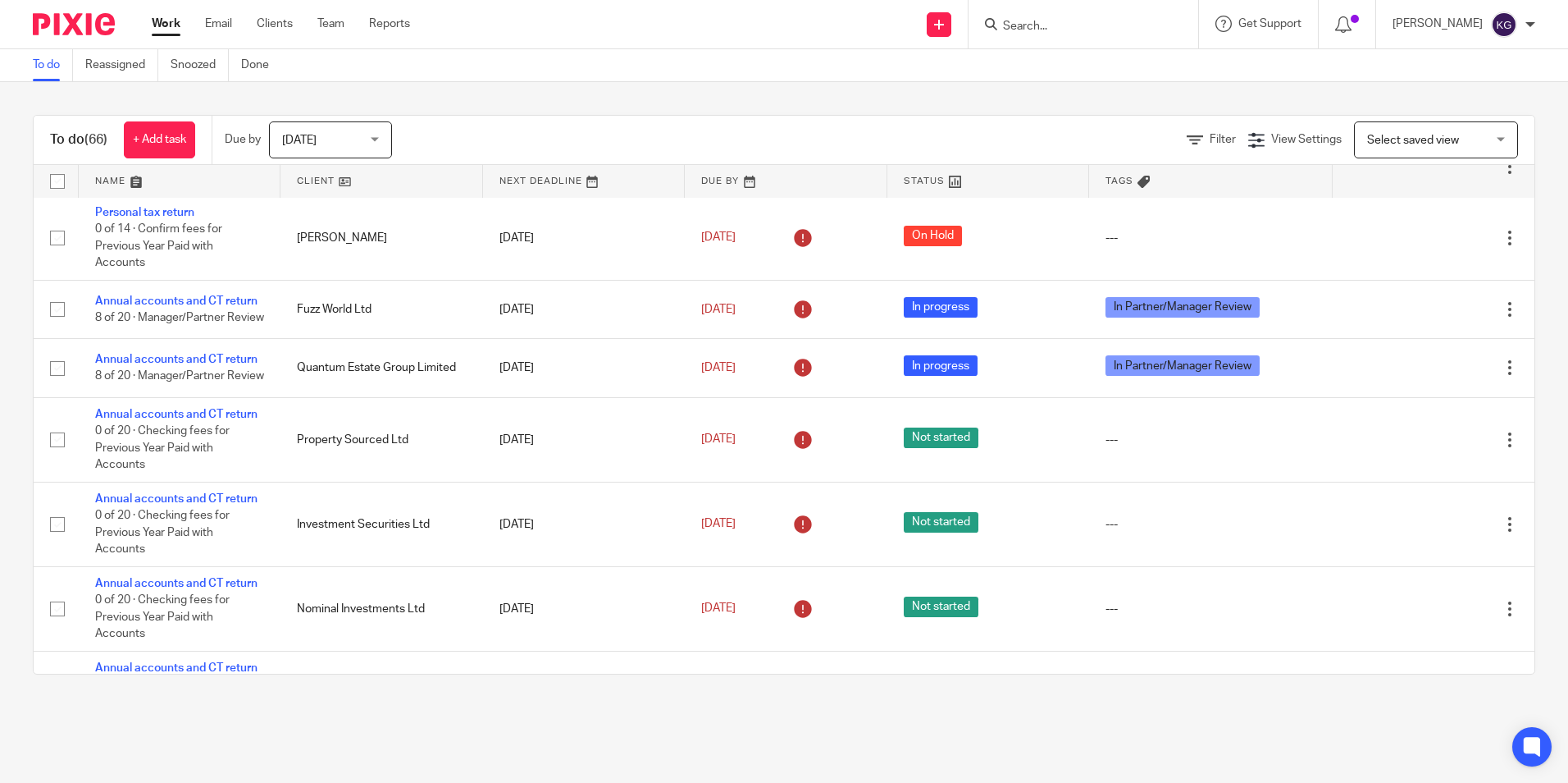
click at [1074, 29] on input "Search" at bounding box center [1074, 27] width 147 height 15
type input "arezoo"
click at [1108, 61] on link at bounding box center [1148, 71] width 299 height 37
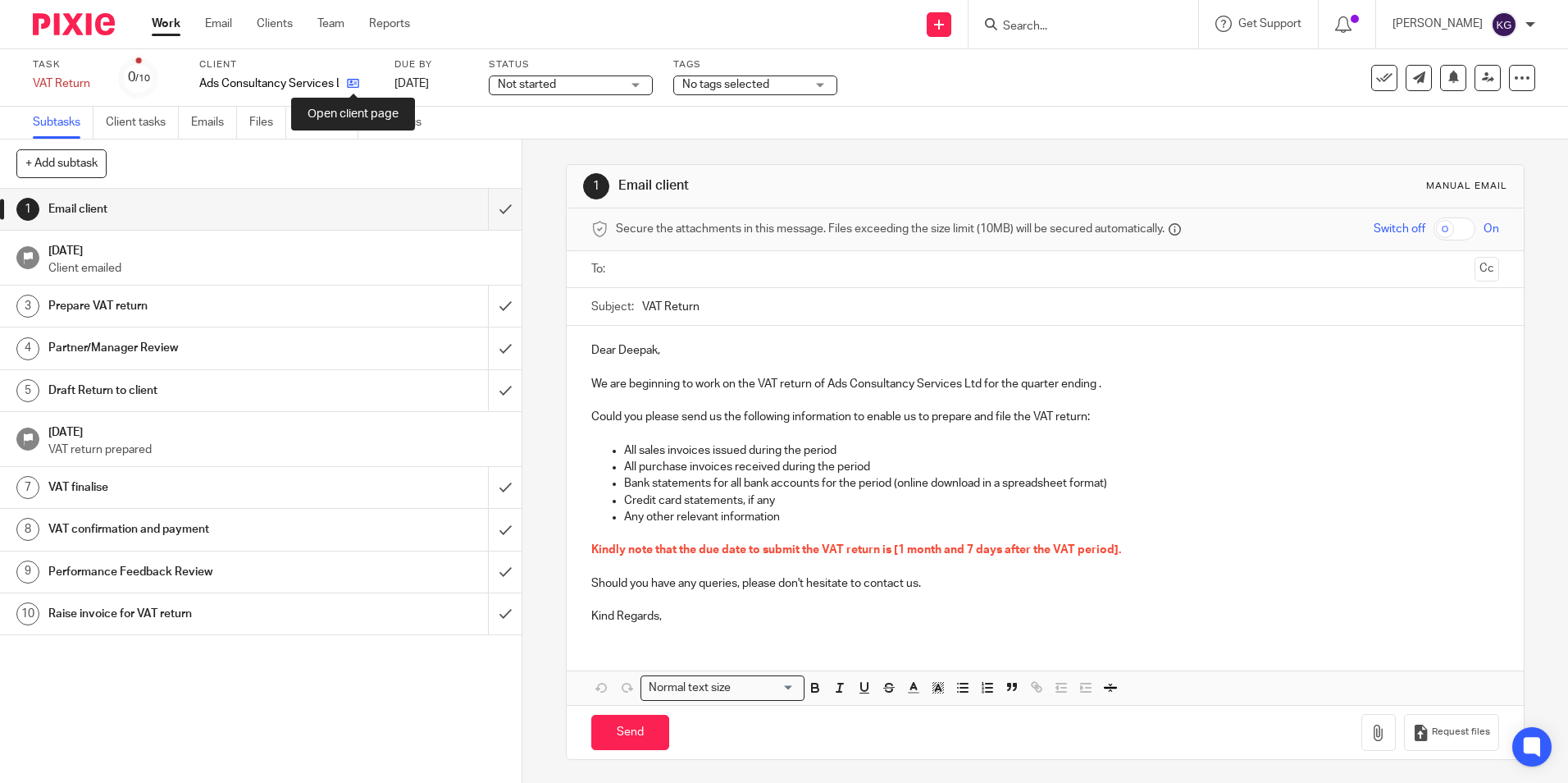
click at [352, 82] on icon at bounding box center [353, 83] width 12 height 12
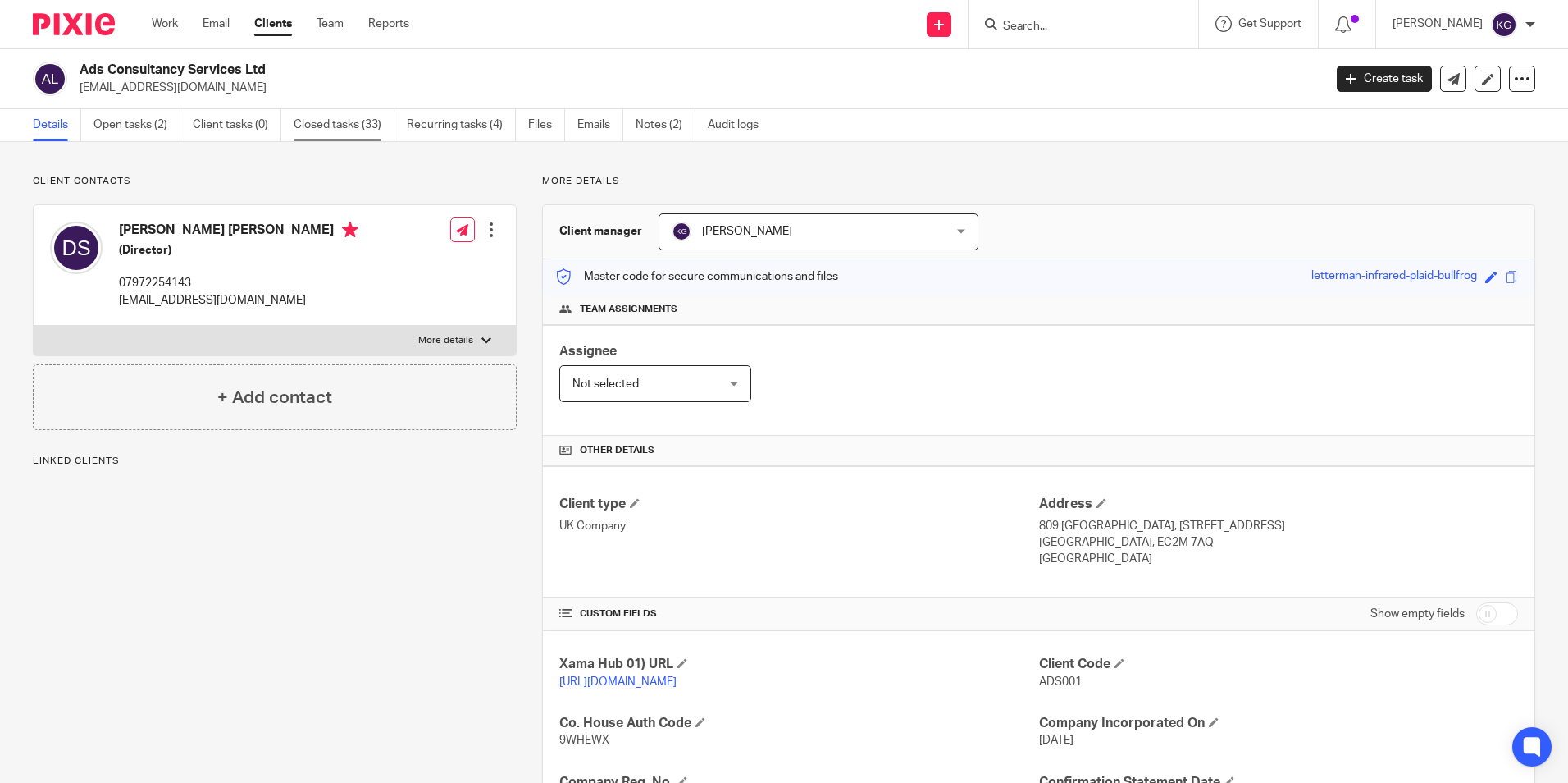
click at [360, 127] on link "Closed tasks (33)" at bounding box center [344, 125] width 101 height 32
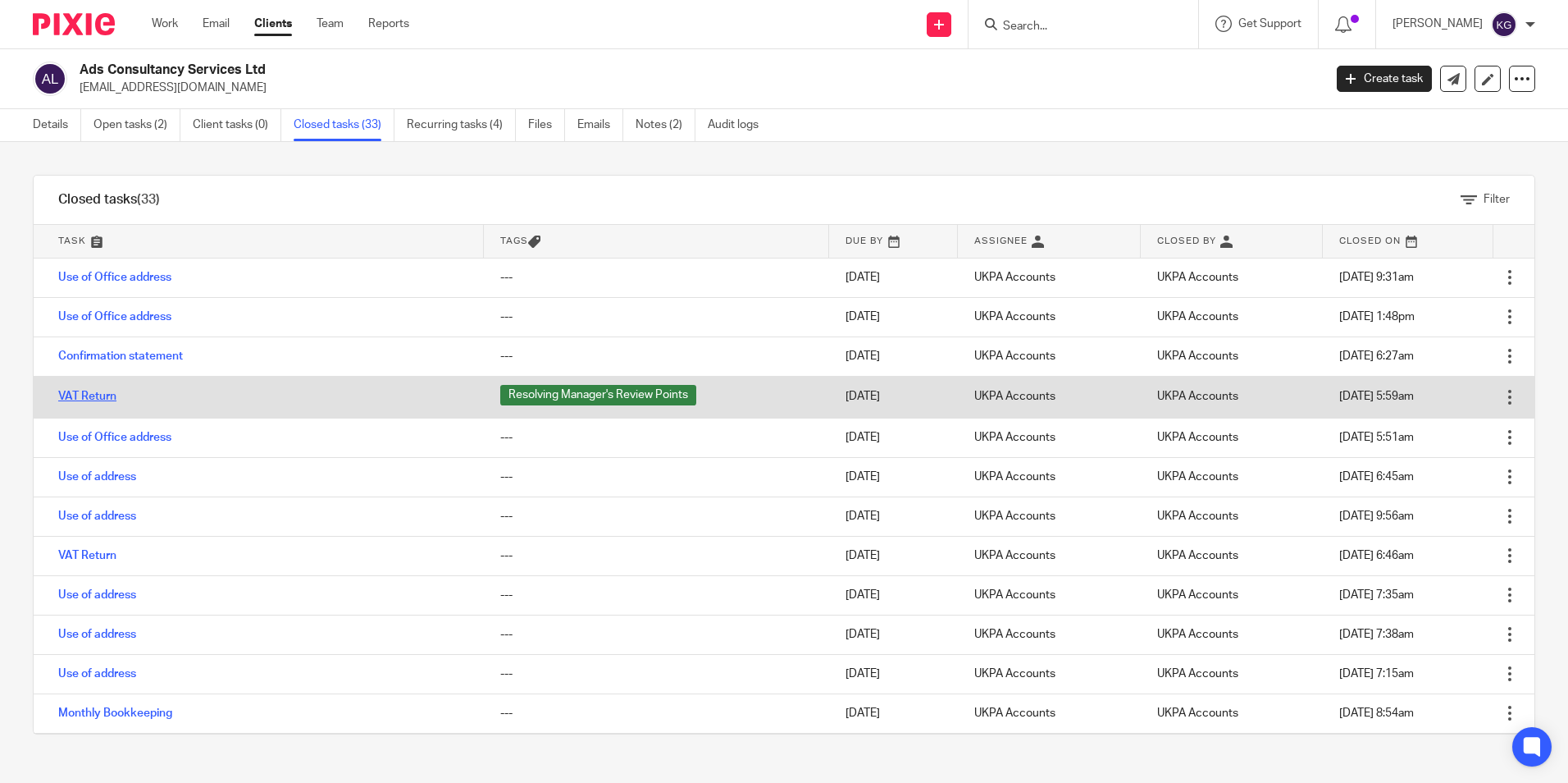
click at [108, 396] on link "VAT Return" at bounding box center [87, 396] width 58 height 12
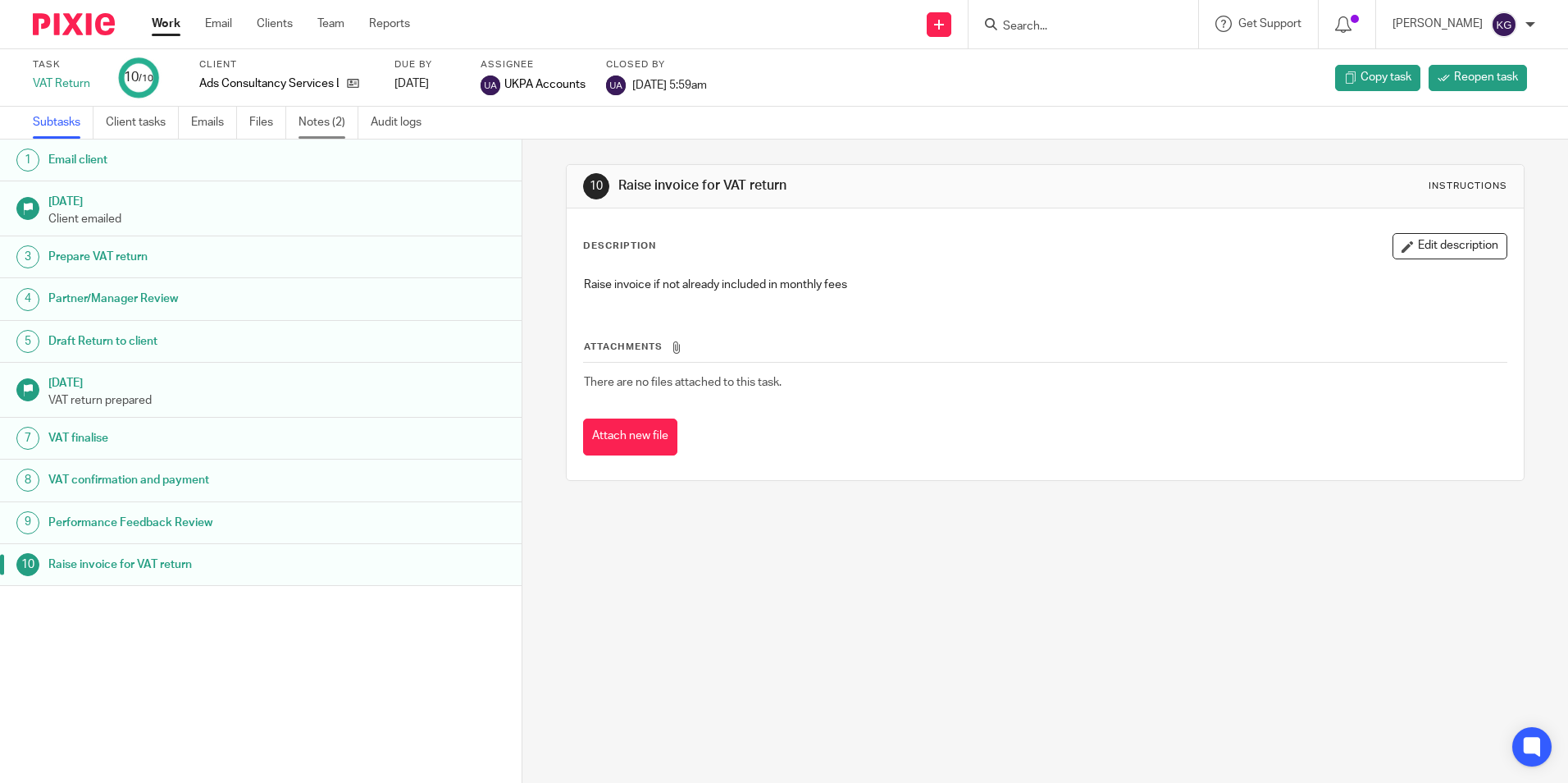
click at [335, 127] on link "Notes (2)" at bounding box center [328, 122] width 60 height 32
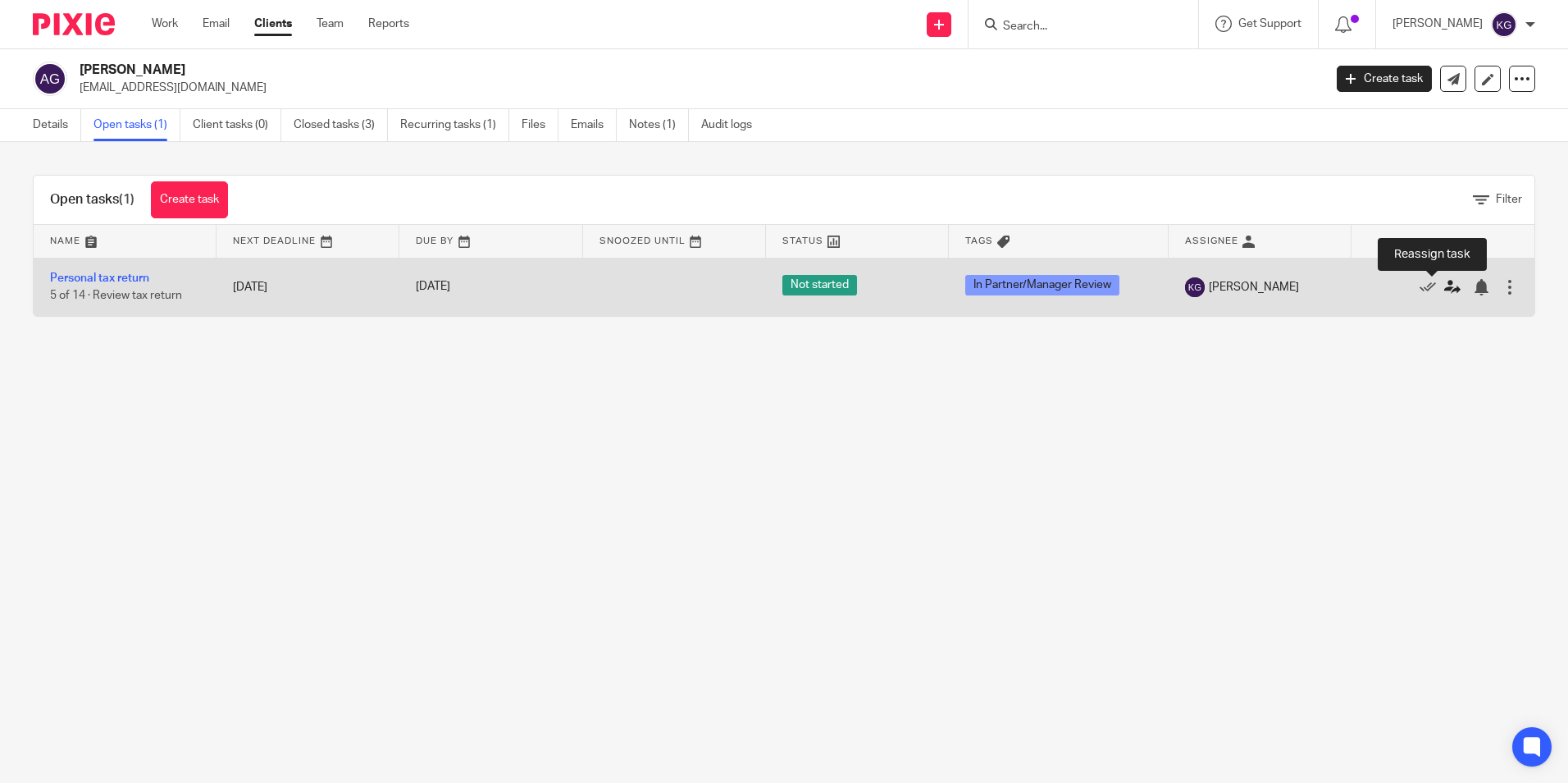
click at [1444, 289] on icon at bounding box center [1452, 287] width 16 height 16
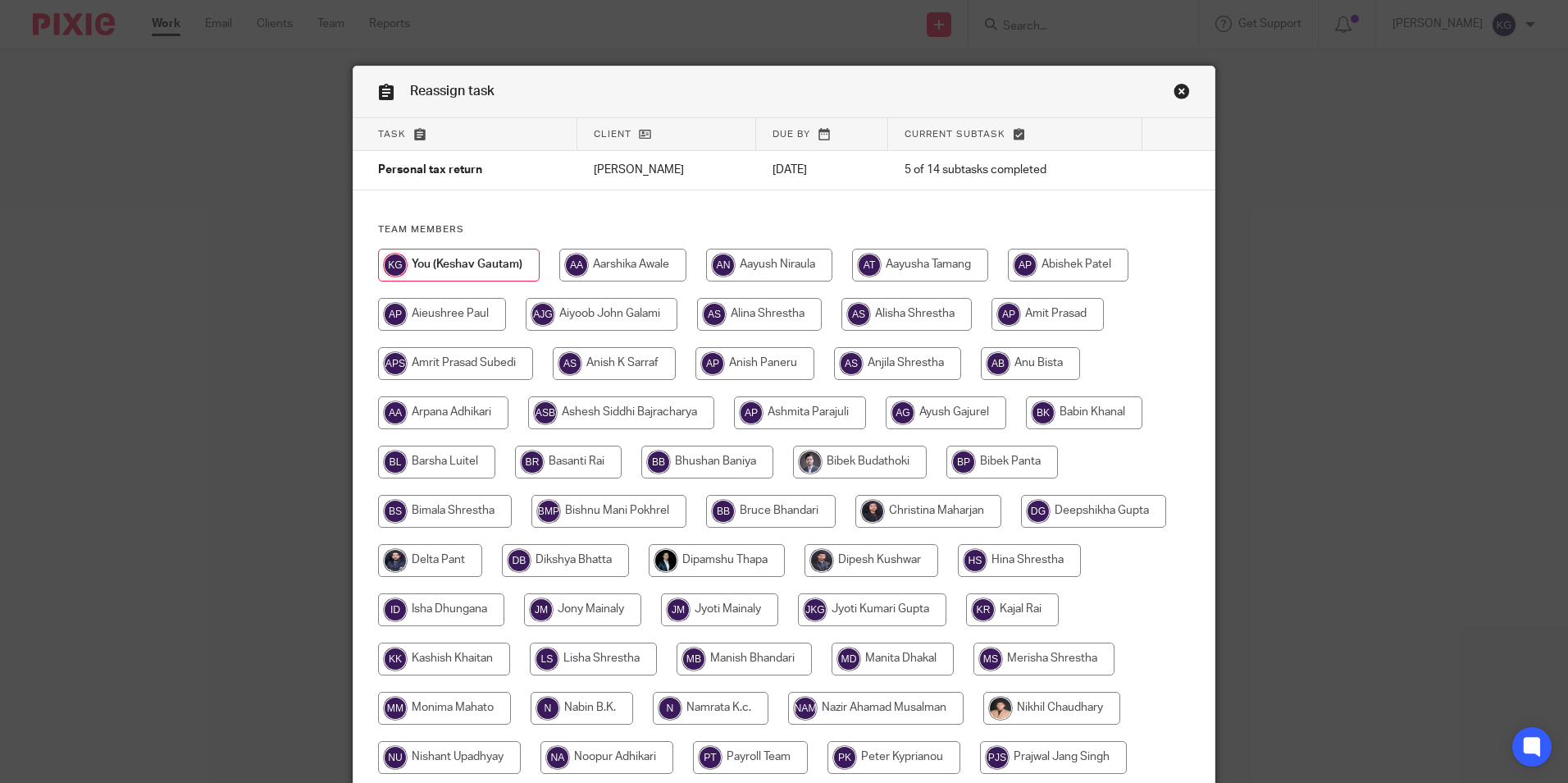
click at [763, 319] on input "radio" at bounding box center [759, 314] width 125 height 33
radio input "true"
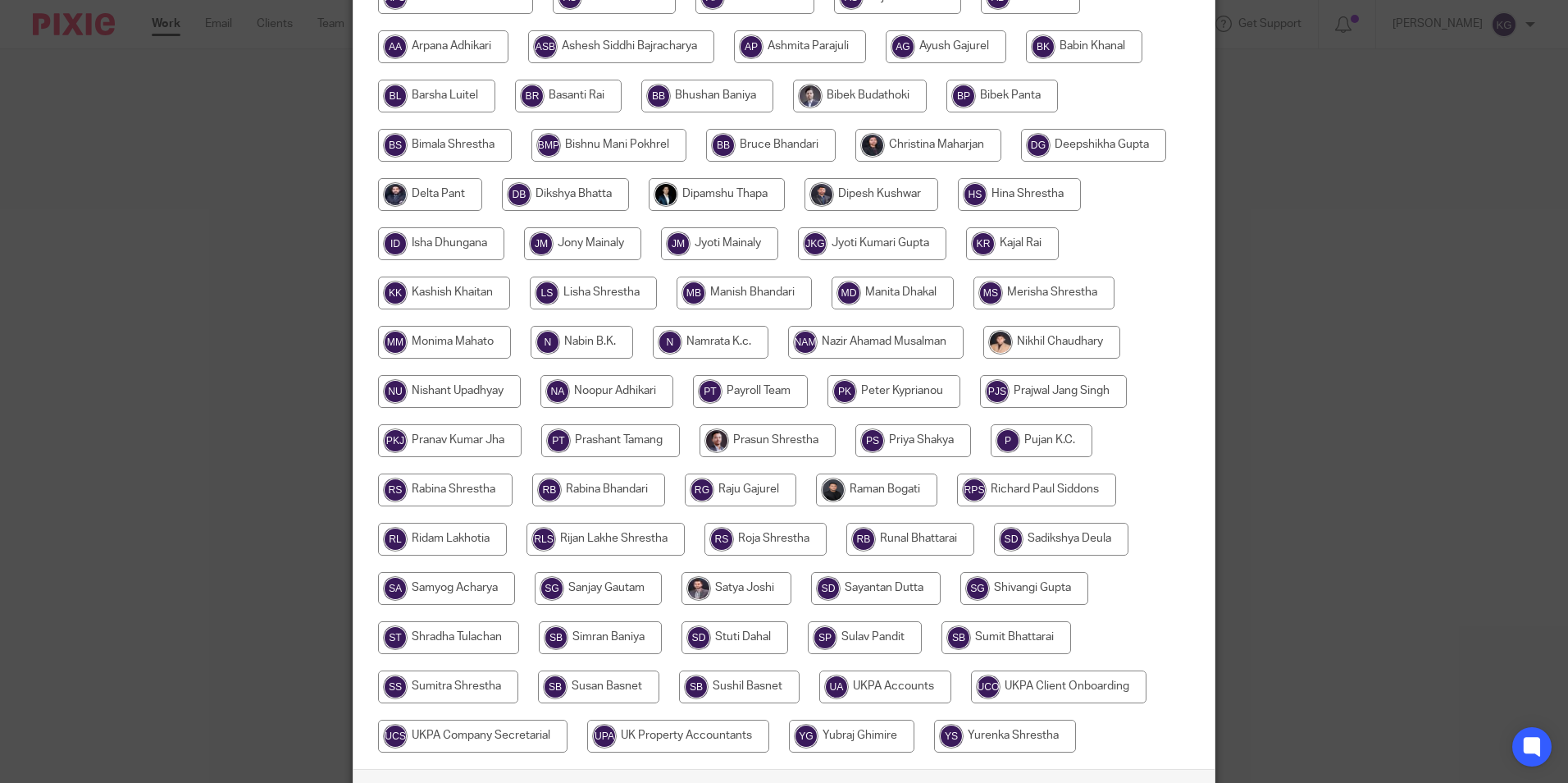
scroll to position [487, 0]
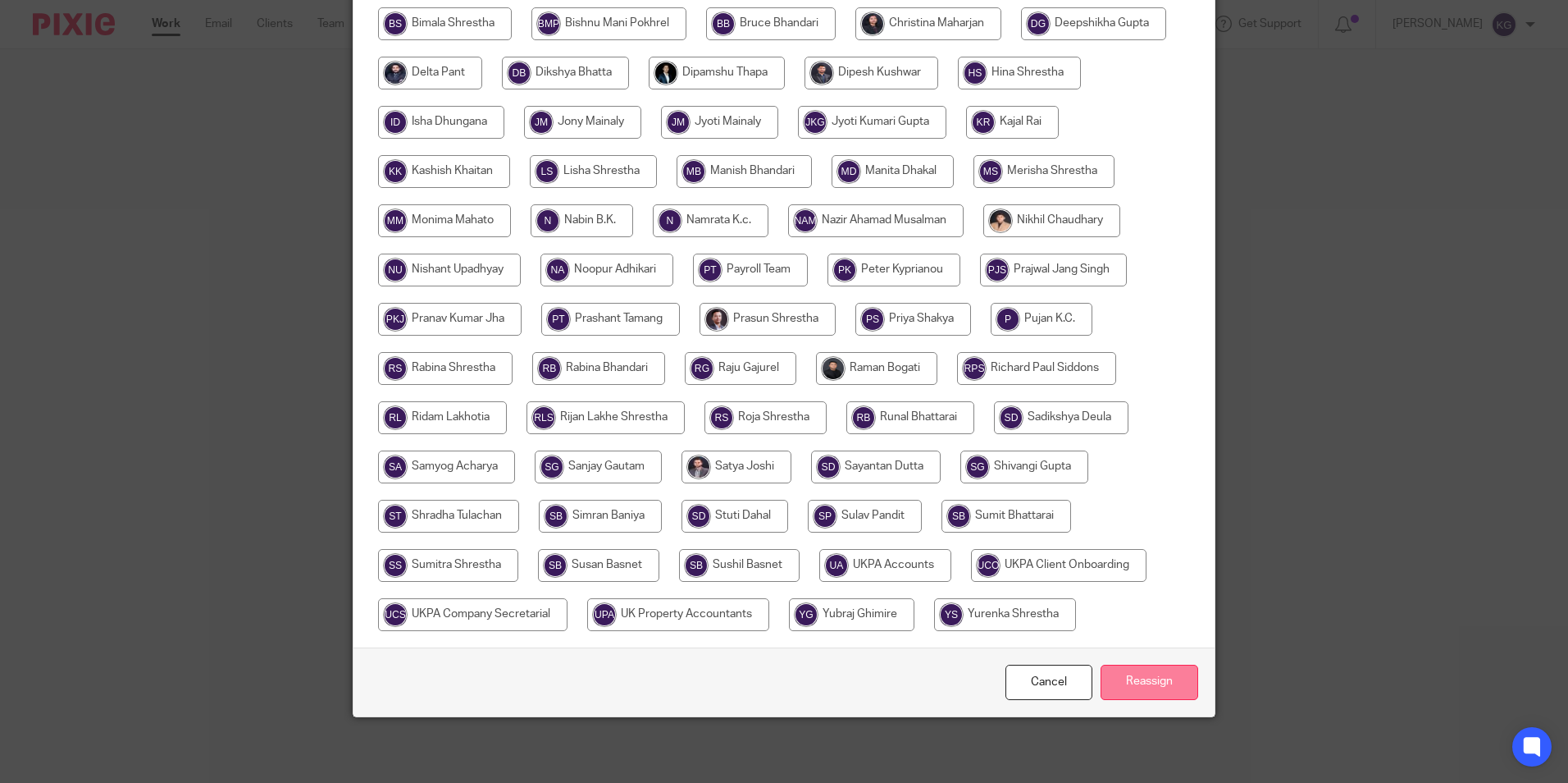
click at [1123, 691] on input "Reassign" at bounding box center [1149, 682] width 97 height 36
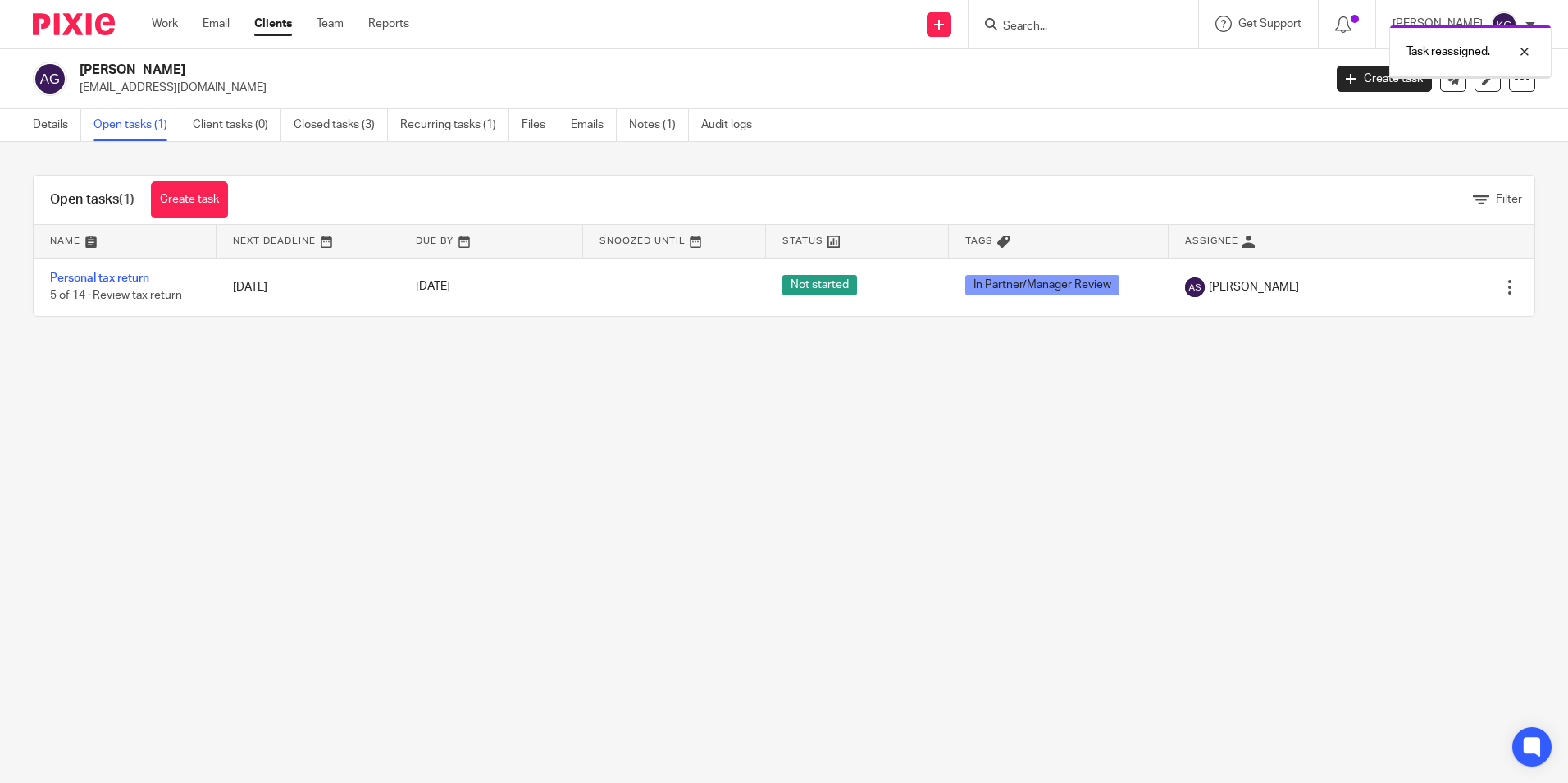
click at [1130, 31] on div "Task reassigned." at bounding box center [1168, 47] width 767 height 62
click at [1121, 27] on div "Task reassigned." at bounding box center [1168, 47] width 767 height 62
click at [1036, 23] on div "Task reassigned." at bounding box center [1168, 47] width 767 height 62
click at [1094, 21] on input "Search" at bounding box center [1074, 27] width 147 height 15
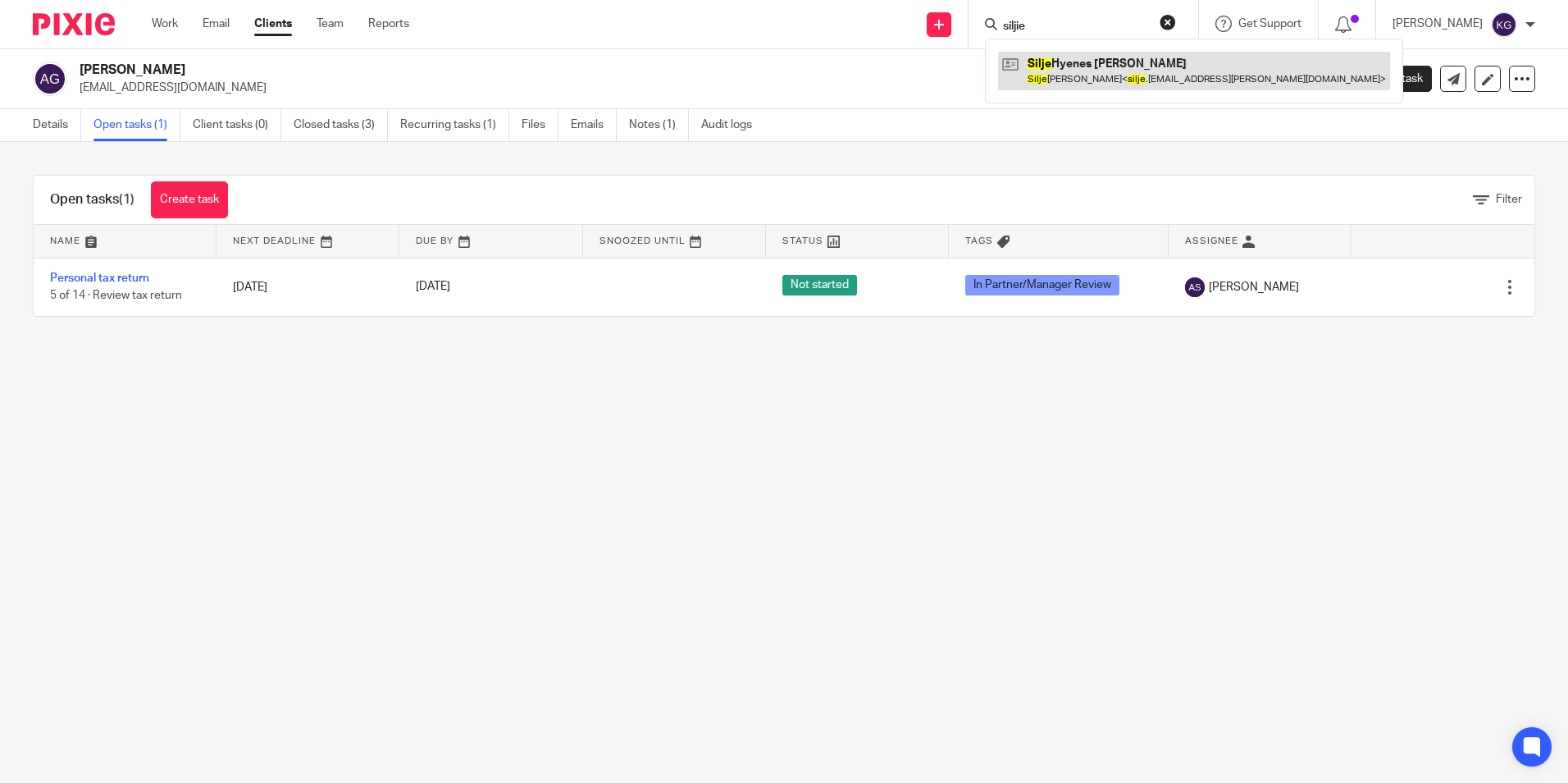
type input "siljie"
click at [1109, 58] on link at bounding box center [1194, 71] width 392 height 37
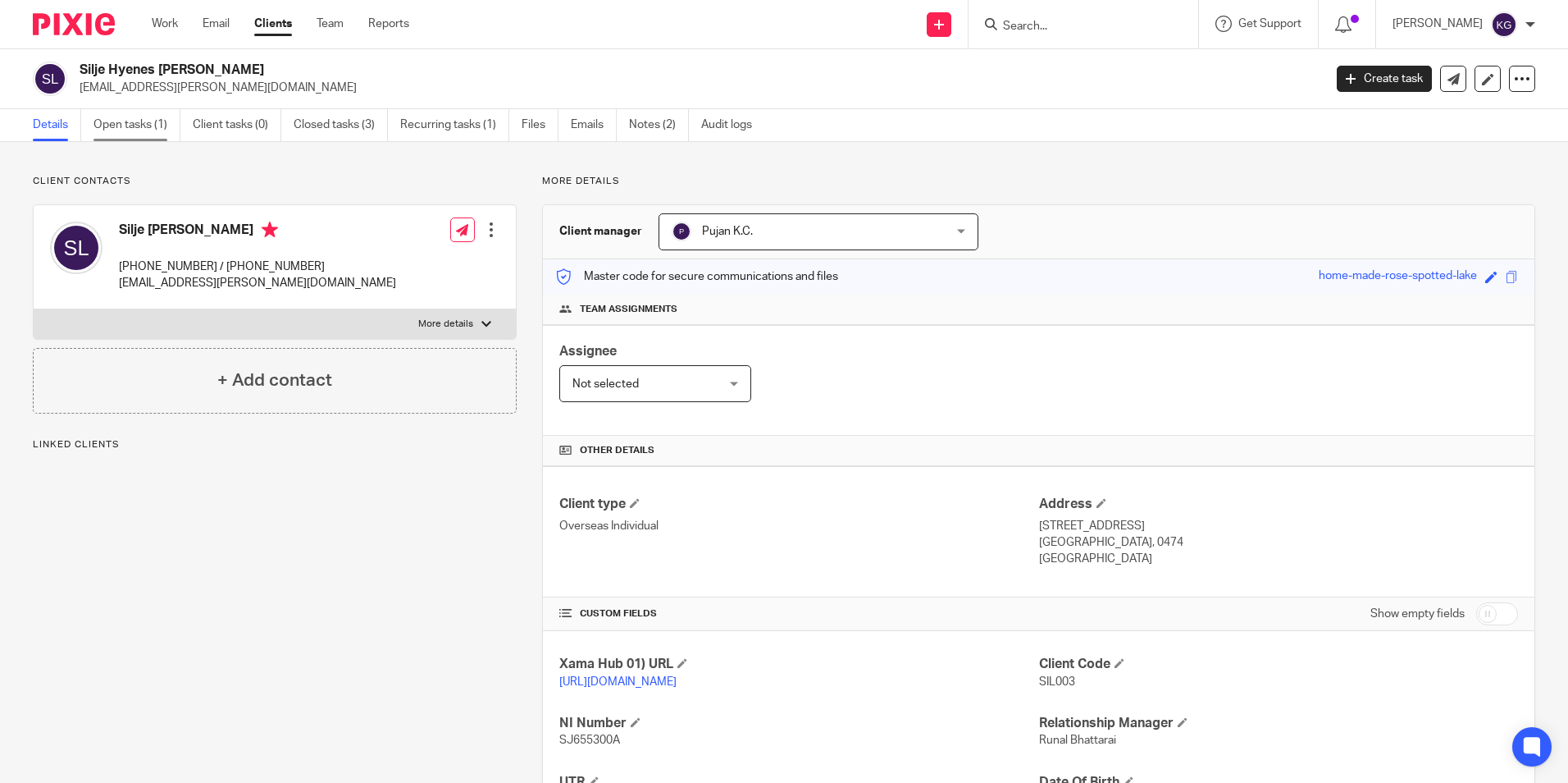
click at [144, 123] on link "Open tasks (1)" at bounding box center [137, 125] width 87 height 32
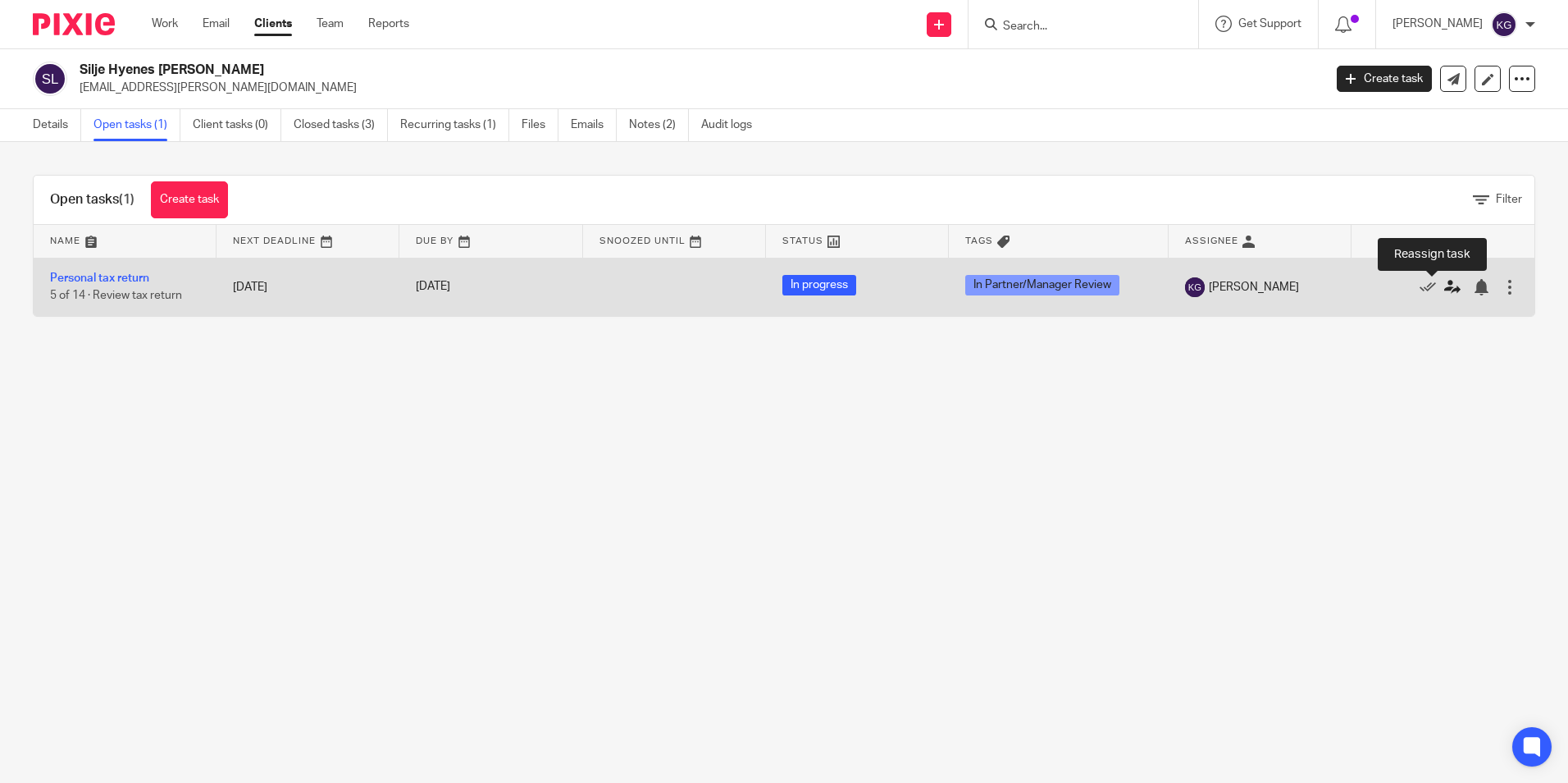
click at [1444, 292] on icon at bounding box center [1452, 287] width 16 height 16
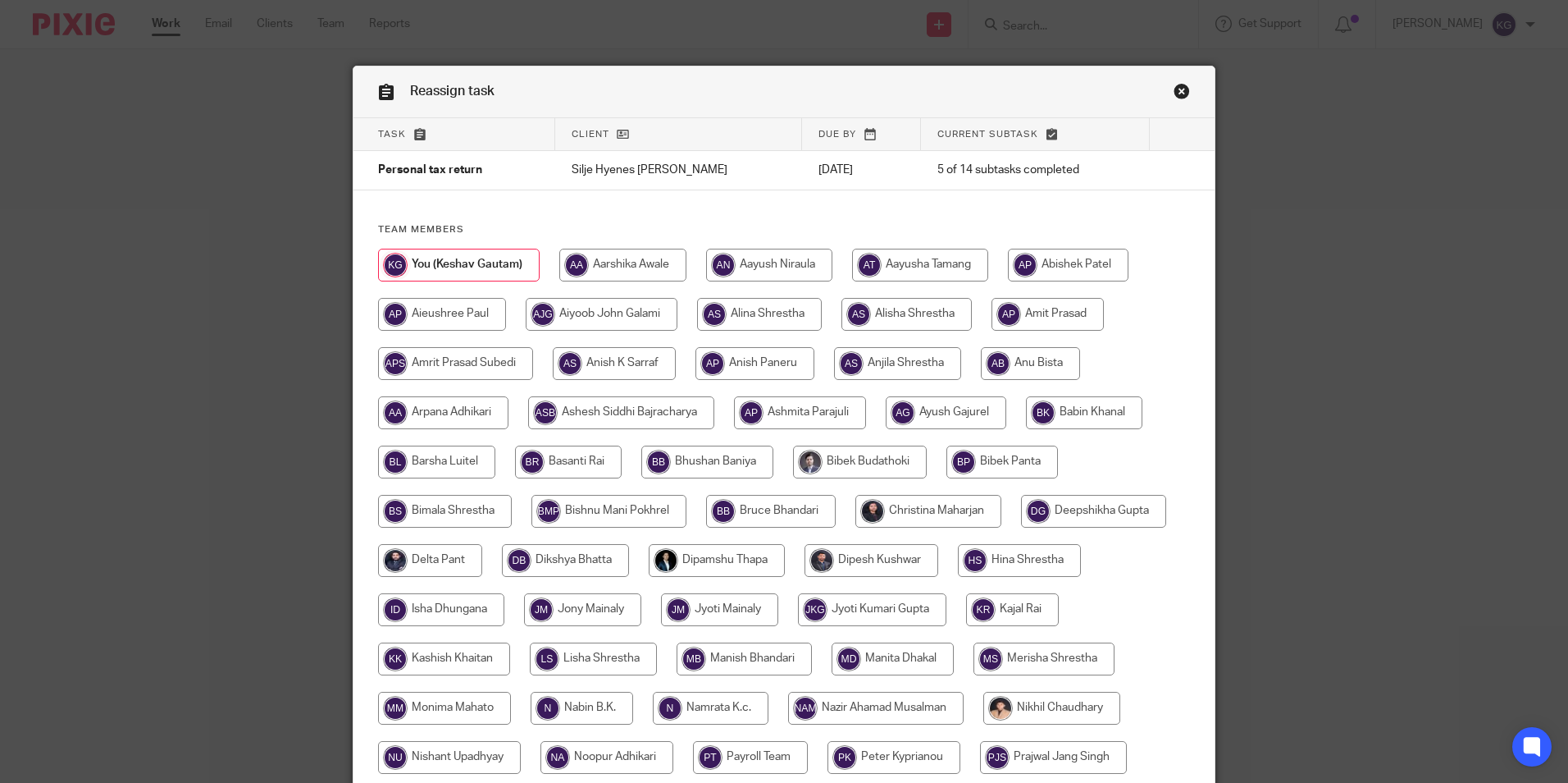
click at [759, 314] on input "radio" at bounding box center [759, 314] width 125 height 33
radio input "true"
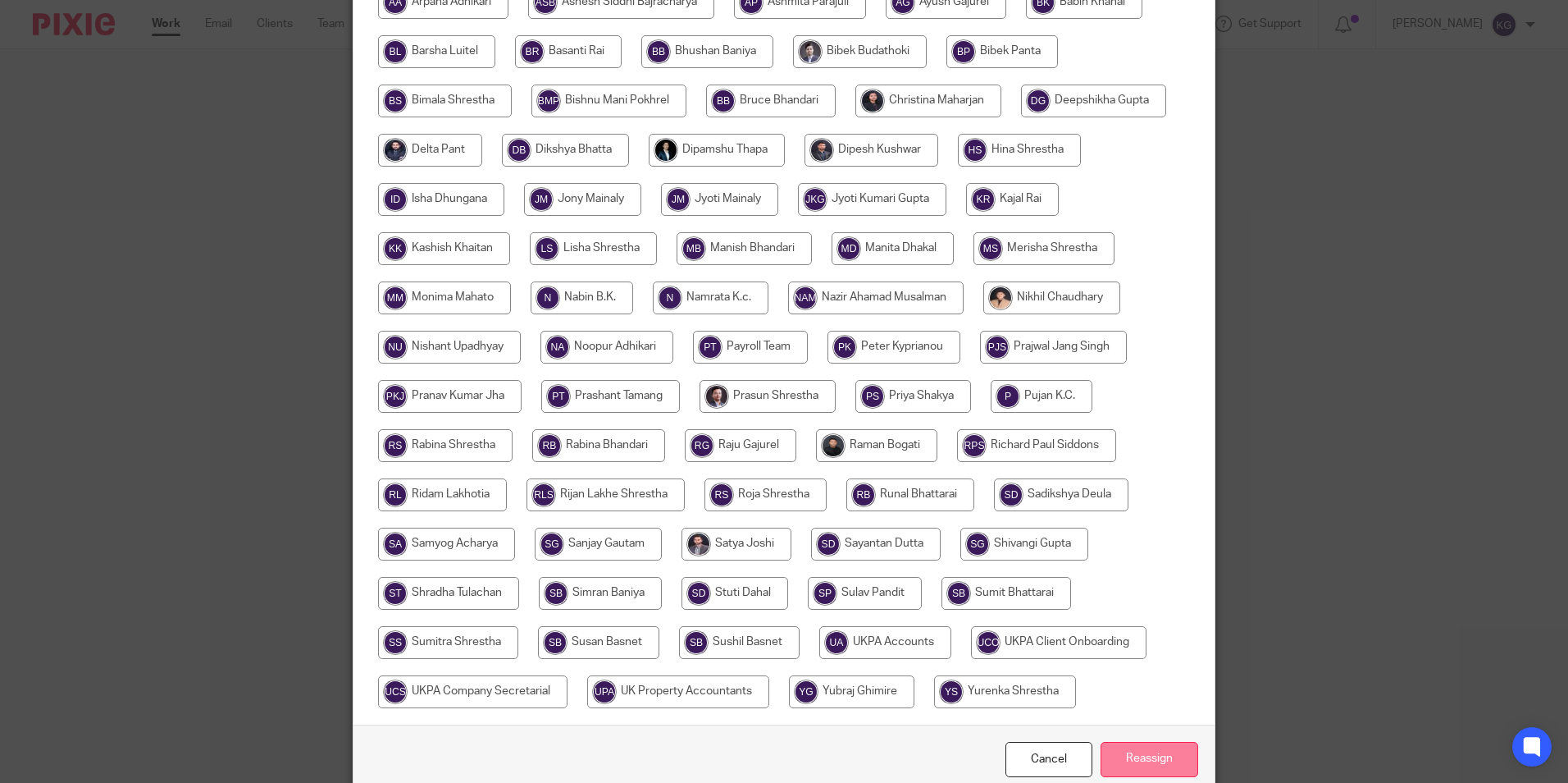
click at [1161, 762] on input "Reassign" at bounding box center [1149, 760] width 97 height 36
